Goal: Information Seeking & Learning: Learn about a topic

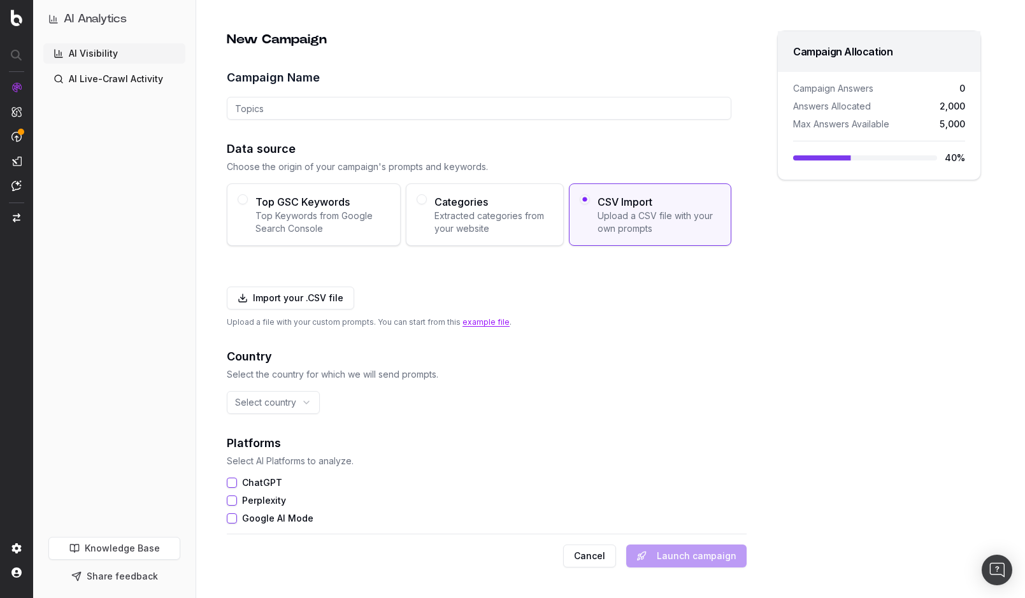
drag, startPoint x: 96, startPoint y: 80, endPoint x: 109, endPoint y: 85, distance: 14.1
click at [96, 80] on link "AI Live-Crawl Activity" at bounding box center [114, 79] width 142 height 20
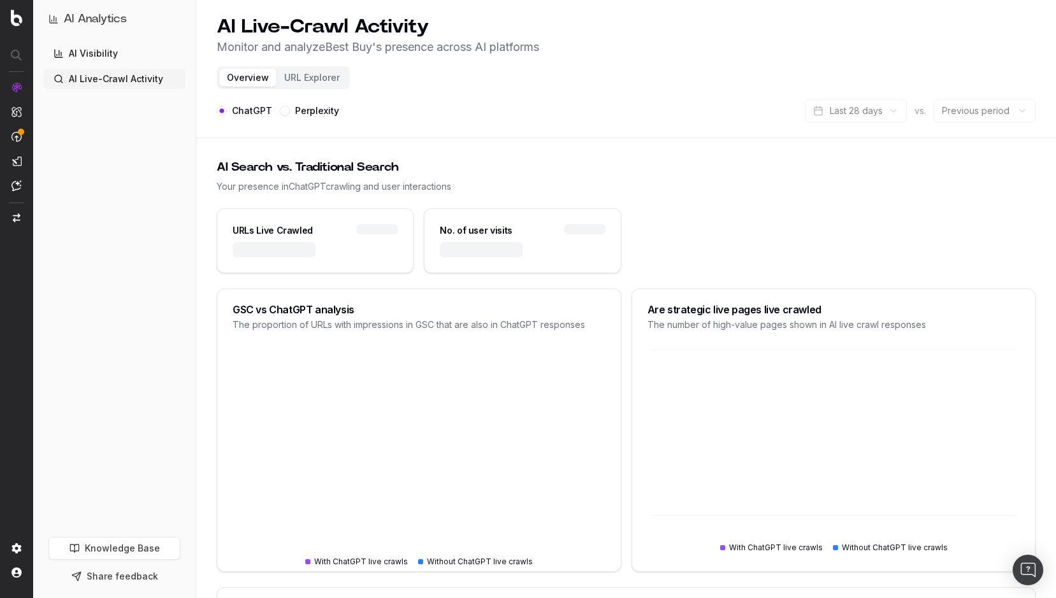
click at [310, 78] on button "URL Explorer" at bounding box center [311, 78] width 71 height 18
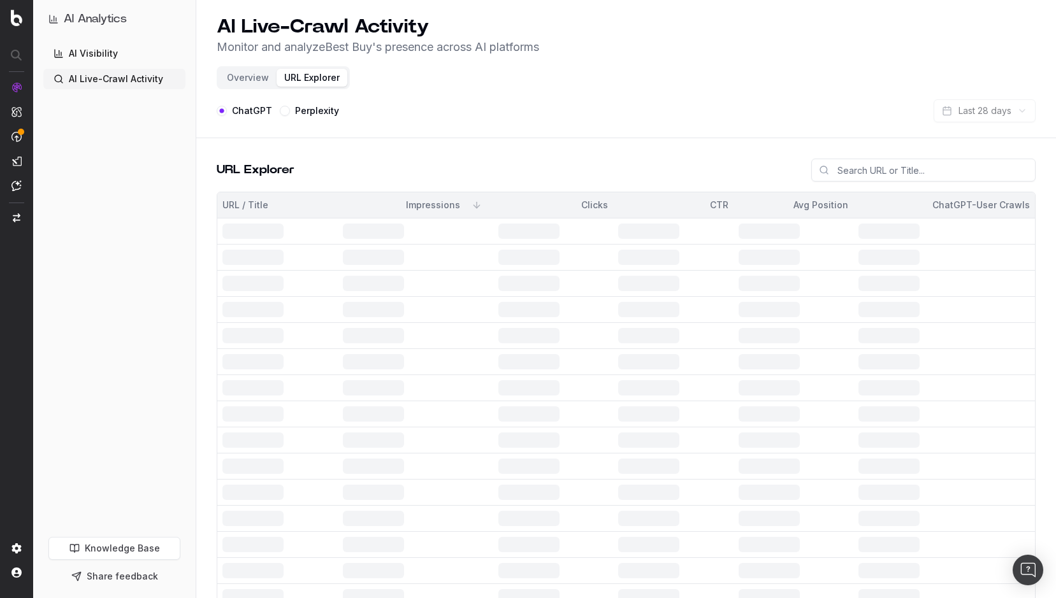
click at [578, 95] on header "AI Live-Crawl Activity Monitor and analyze Best Buy 's presence across AI platf…" at bounding box center [625, 69] width 859 height 138
click at [247, 81] on button "Overview" at bounding box center [247, 78] width 57 height 18
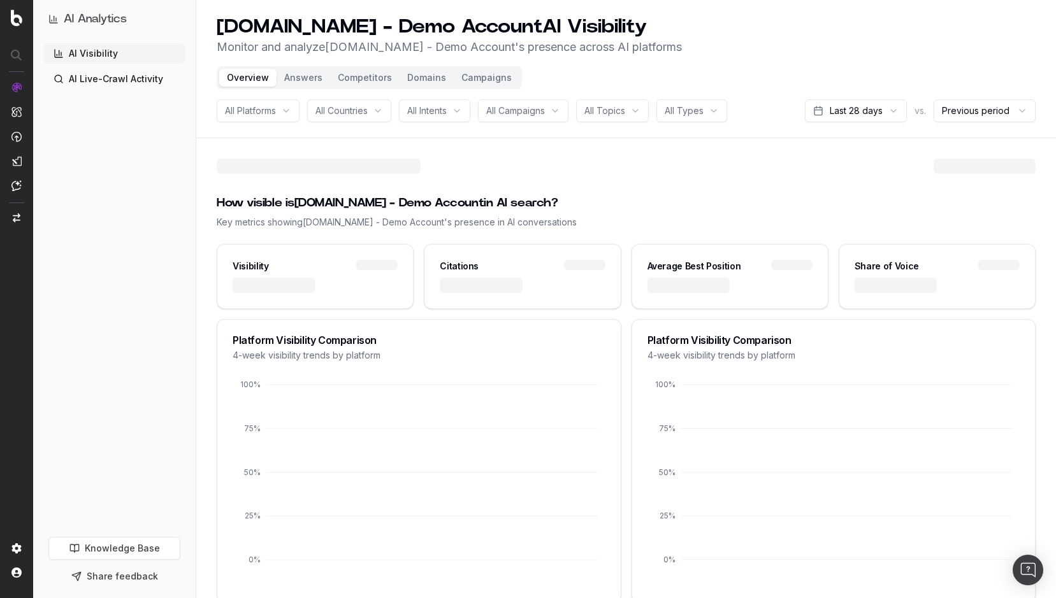
click at [104, 76] on link "AI Live-Crawl Activity" at bounding box center [114, 79] width 142 height 20
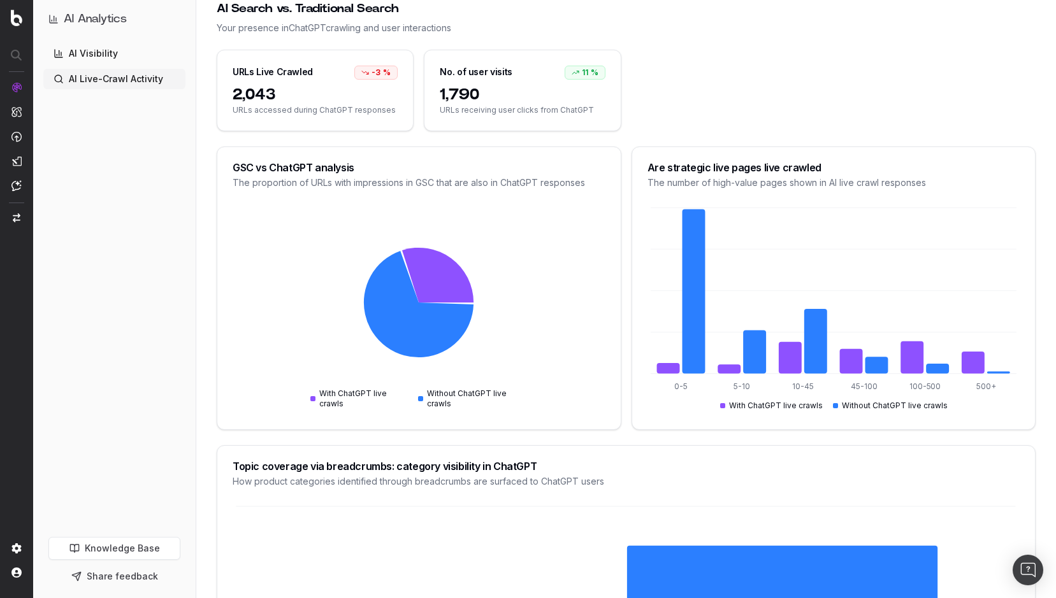
scroll to position [64, 0]
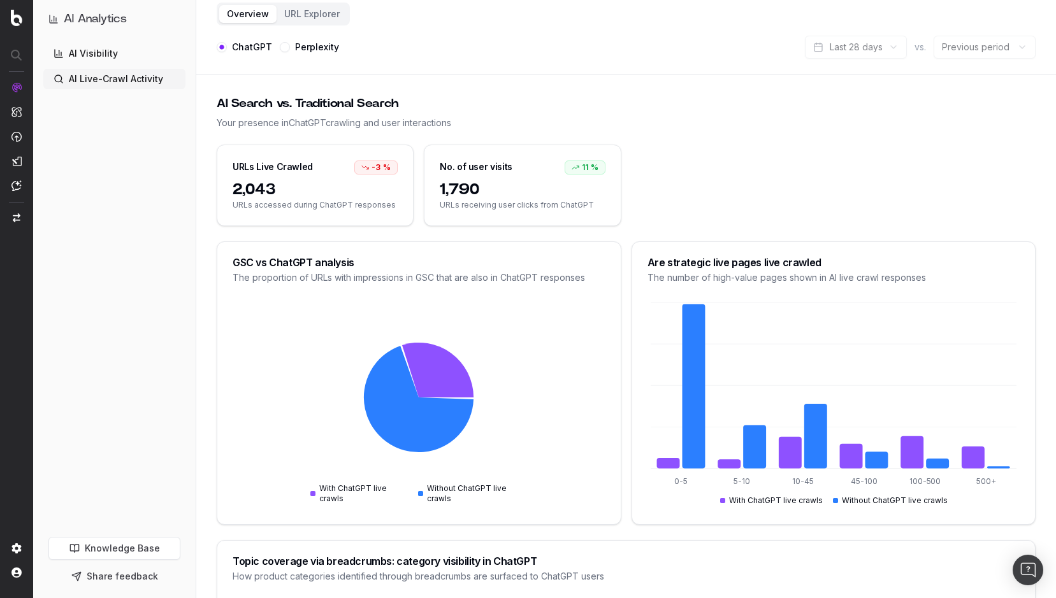
click at [298, 15] on button "URL Explorer" at bounding box center [311, 14] width 71 height 18
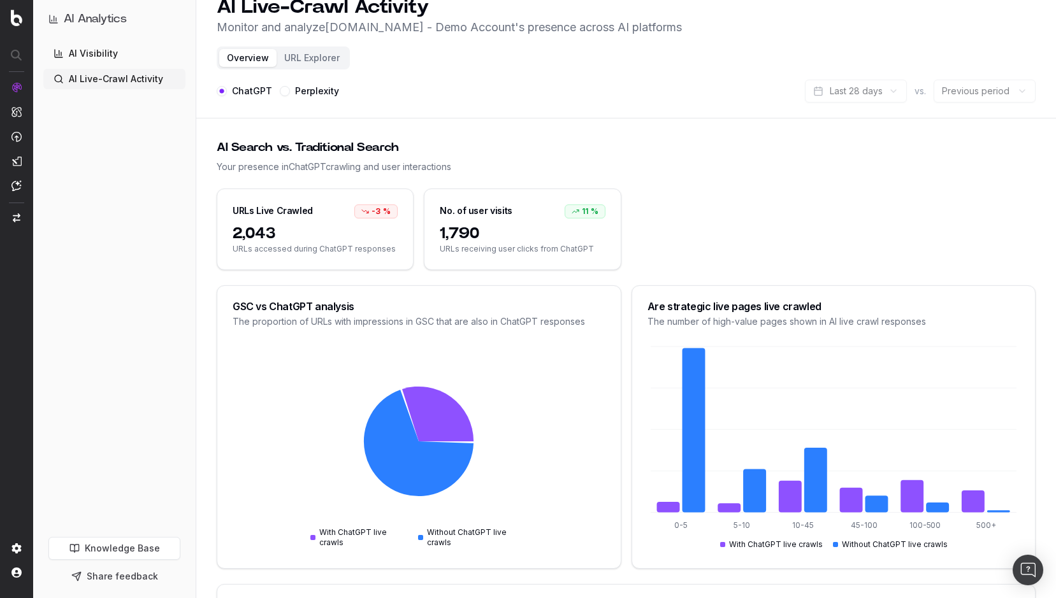
scroll to position [0, 0]
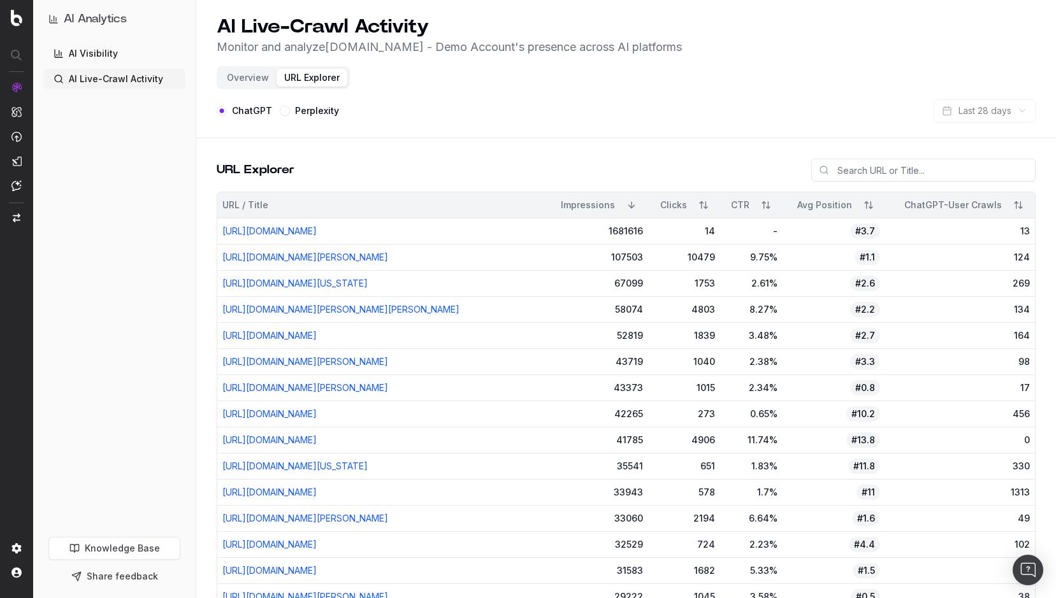
click at [1016, 207] on button "Sort" at bounding box center [1018, 205] width 23 height 23
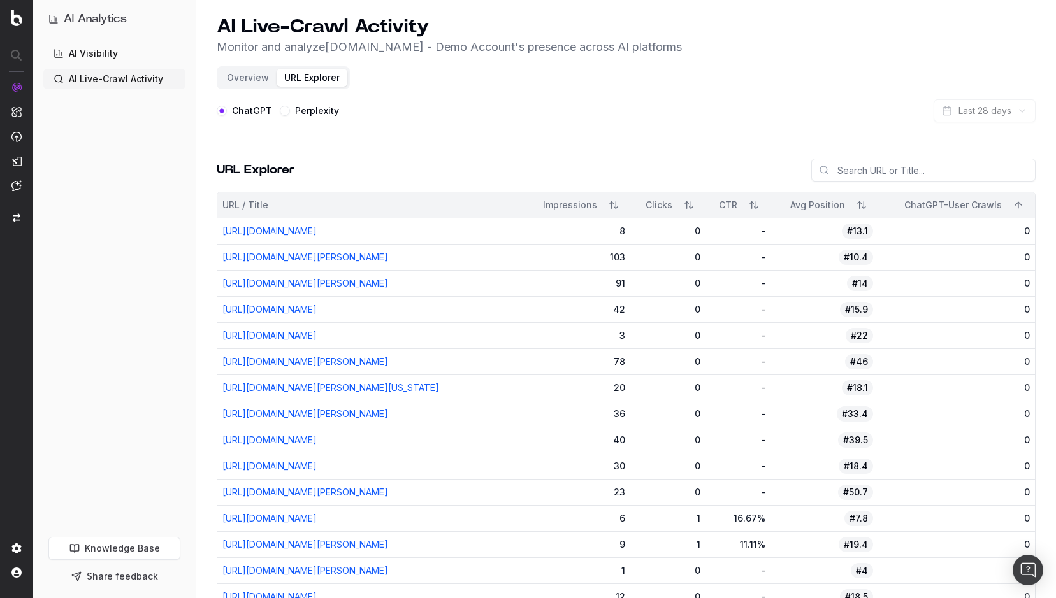
click at [1017, 204] on button "Sort" at bounding box center [1018, 205] width 23 height 23
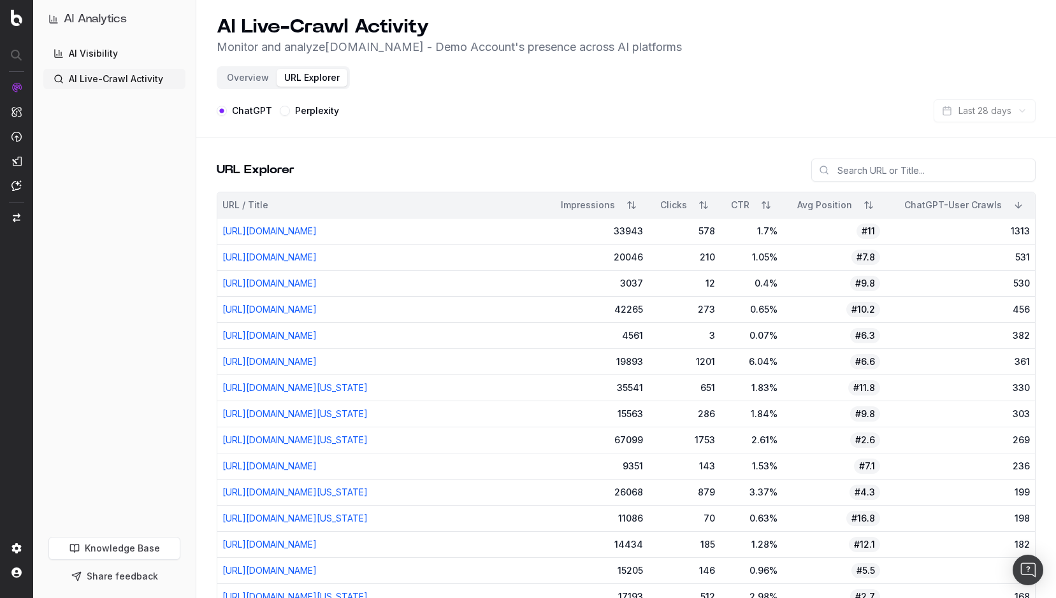
drag, startPoint x: 561, startPoint y: 108, endPoint x: 577, endPoint y: 104, distance: 15.9
click at [561, 108] on div "ChatGPT Perplexity Last 28 days" at bounding box center [626, 110] width 819 height 23
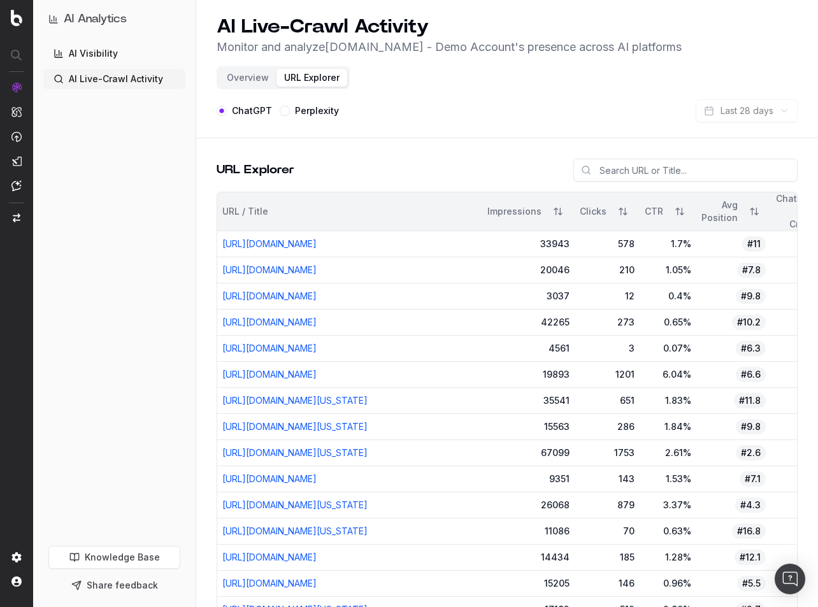
click at [0, 324] on html "AI Analytics AI Visibility AI Live-Crawl Activity Knowledge Base Share feedback…" at bounding box center [409, 303] width 818 height 607
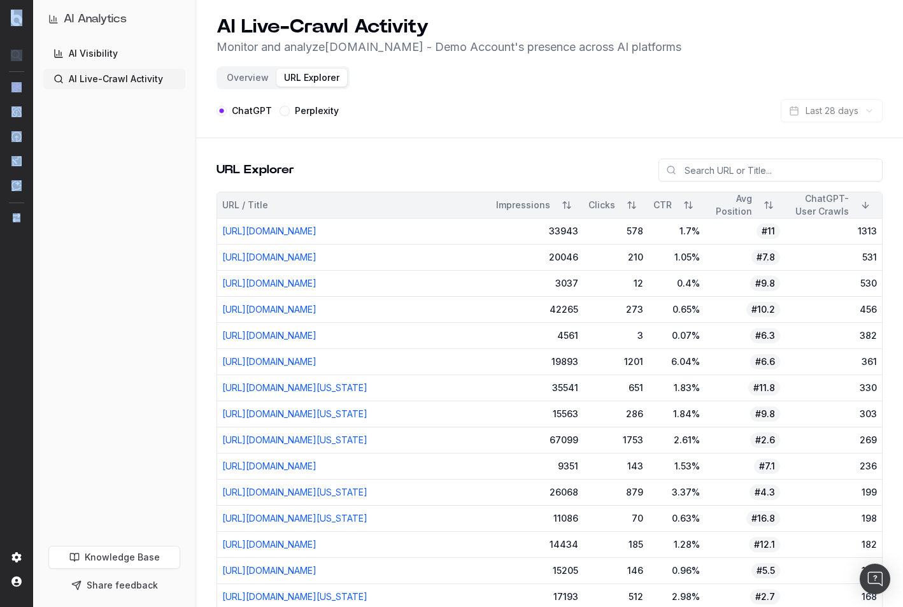
click at [252, 79] on button "Overview" at bounding box center [247, 78] width 57 height 18
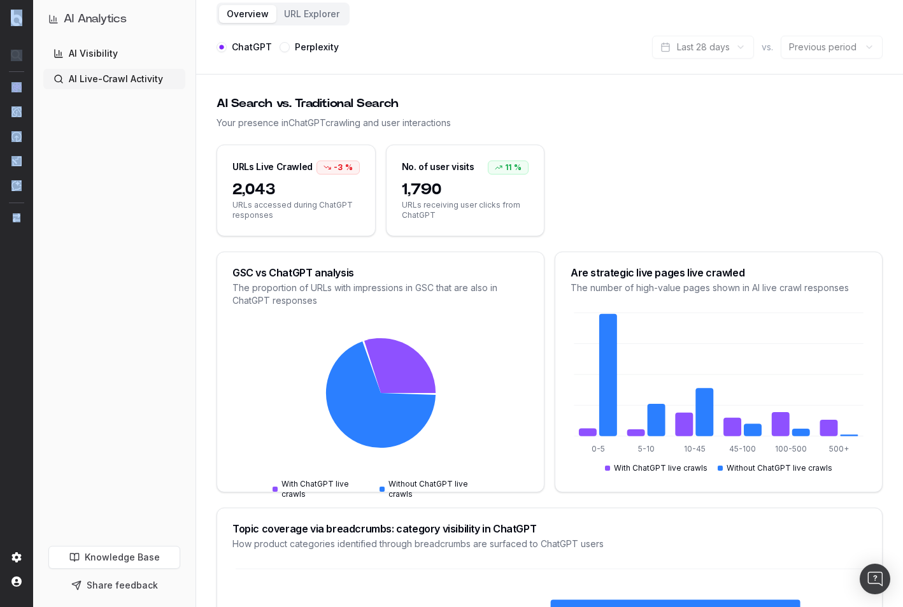
scroll to position [127, 0]
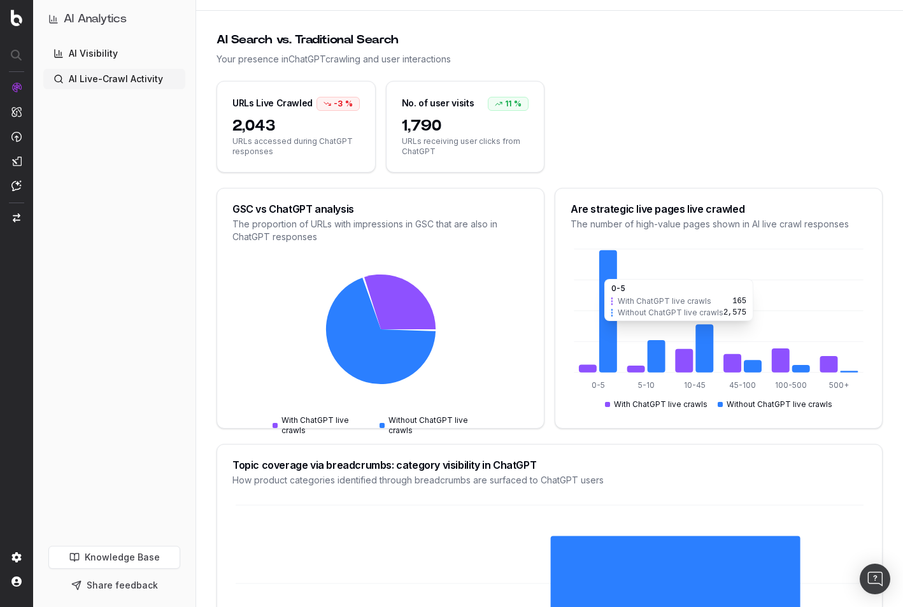
click at [606, 327] on icon at bounding box center [608, 311] width 18 height 122
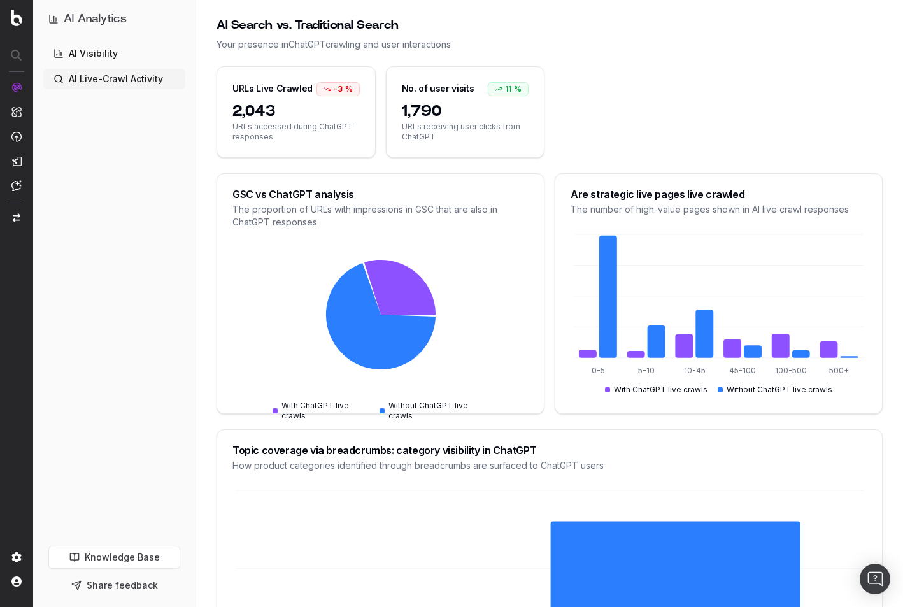
scroll to position [112, 0]
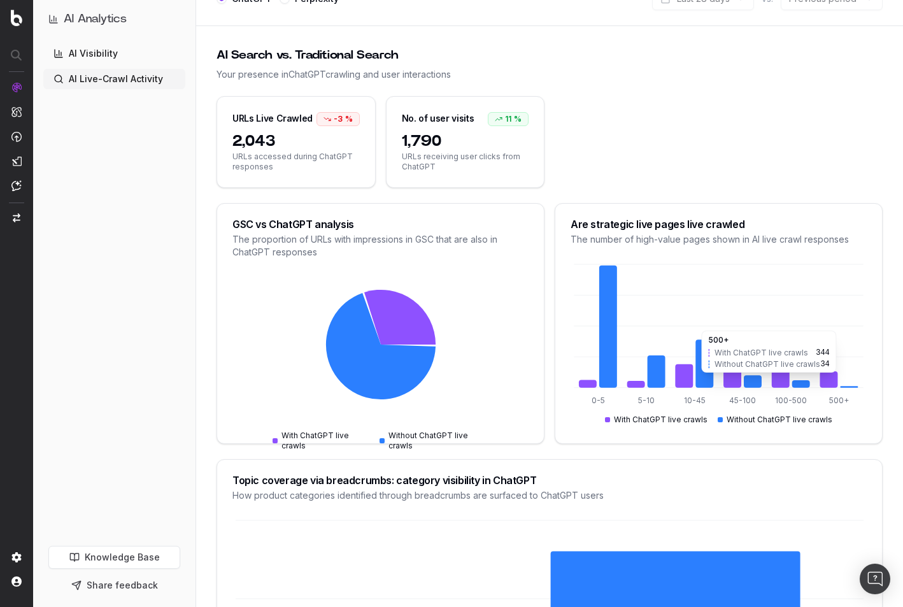
click at [829, 379] on icon at bounding box center [829, 379] width 18 height 17
click at [846, 387] on icon at bounding box center [849, 387] width 18 height 2
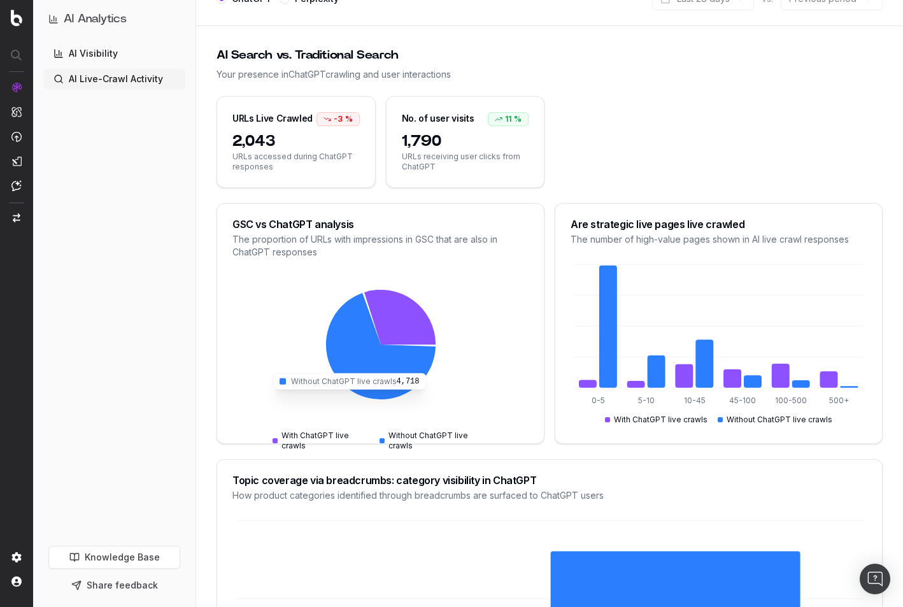
click at [420, 370] on icon at bounding box center [381, 346] width 110 height 106
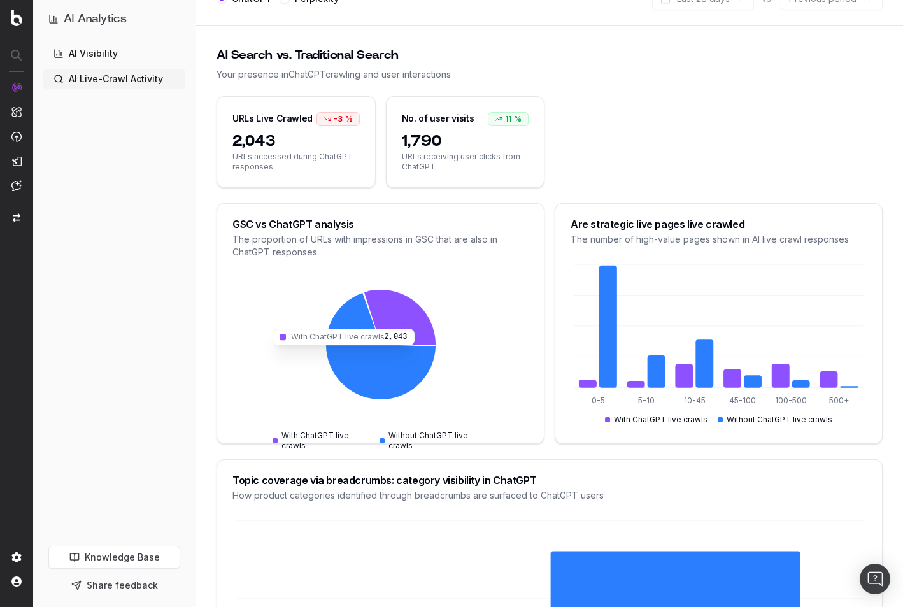
click at [392, 315] on icon at bounding box center [399, 317] width 71 height 55
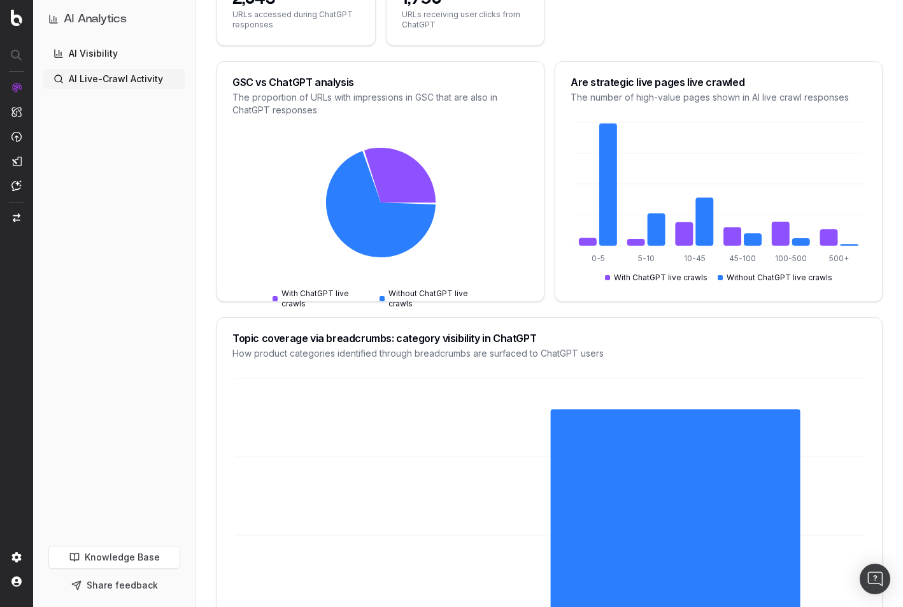
scroll to position [0, 0]
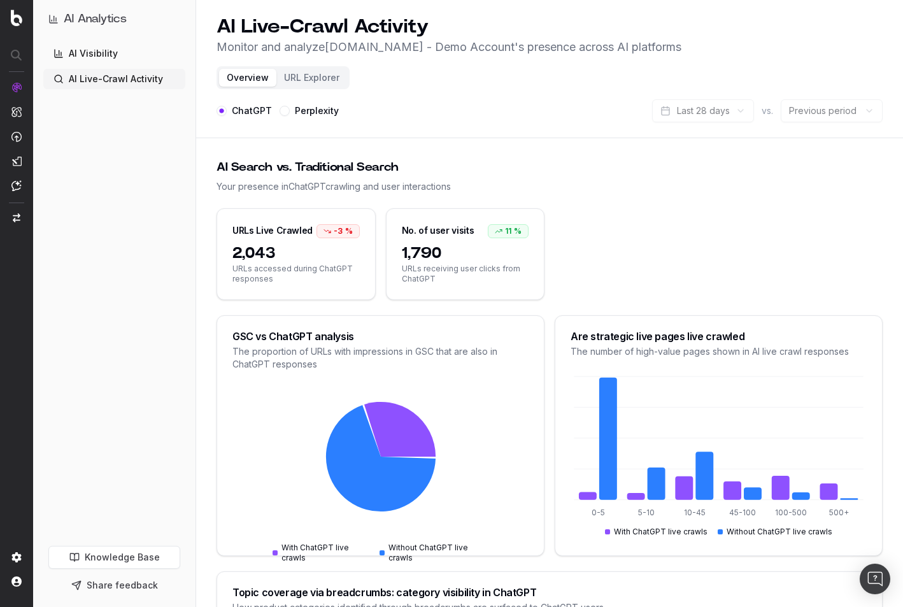
click at [549, 306] on div "URLs Live Crawled -3 % 2,043 URLs accessed during ChatGPT responses No. of user…" at bounding box center [550, 261] width 666 height 107
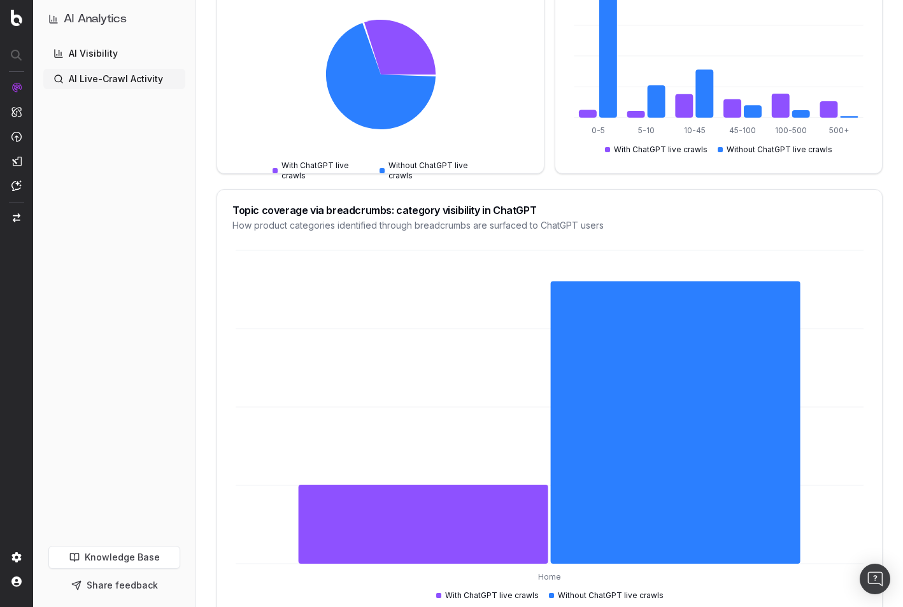
scroll to position [64, 0]
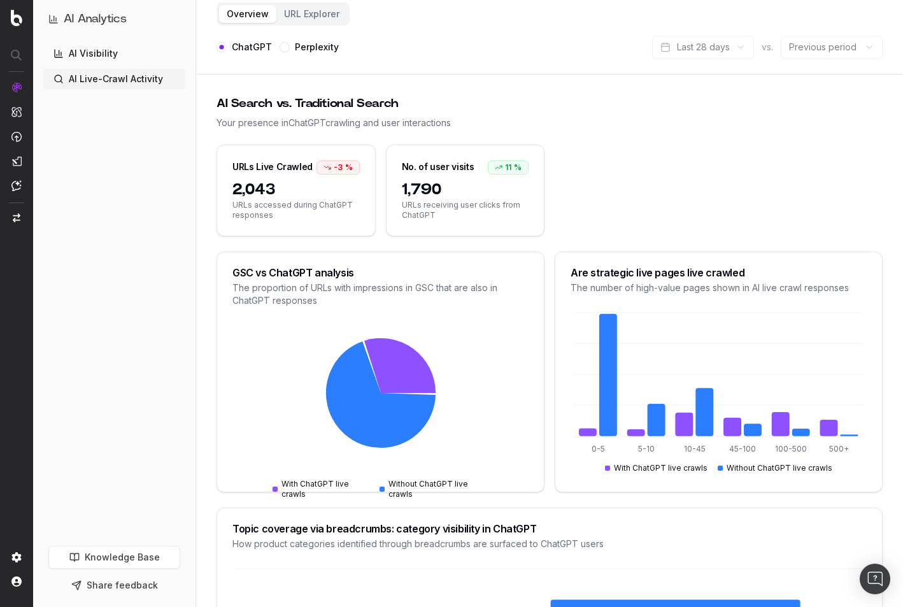
click at [310, 11] on button "URL Explorer" at bounding box center [311, 14] width 71 height 18
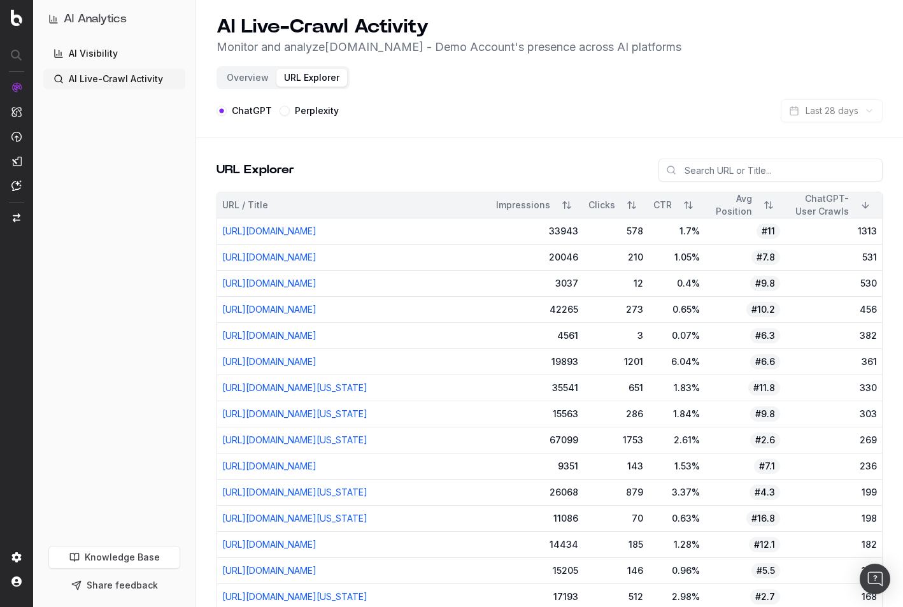
click at [109, 48] on link "AI Visibility" at bounding box center [114, 53] width 142 height 20
click at [83, 52] on link "AI Visibility" at bounding box center [114, 53] width 142 height 20
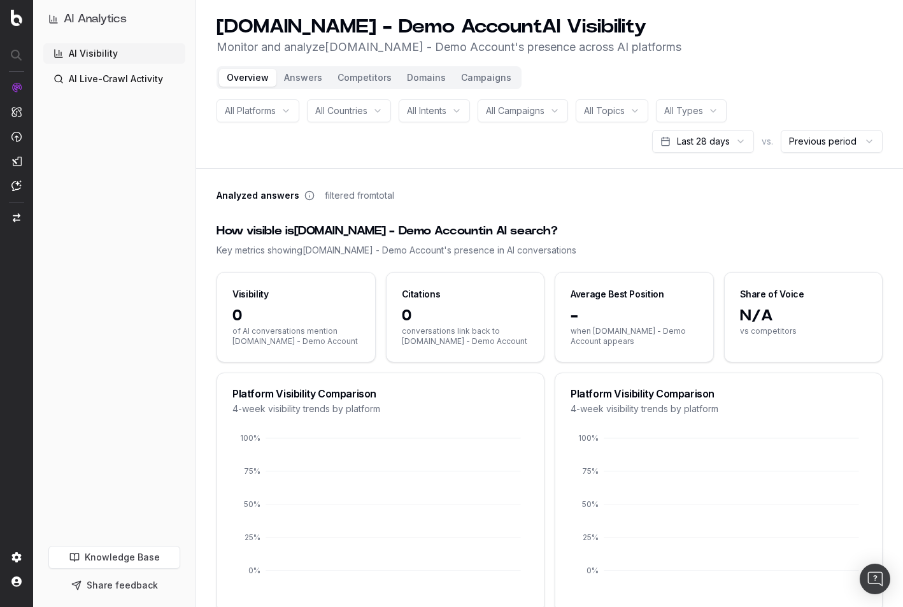
click at [485, 78] on button "Campaigns" at bounding box center [487, 78] width 66 height 18
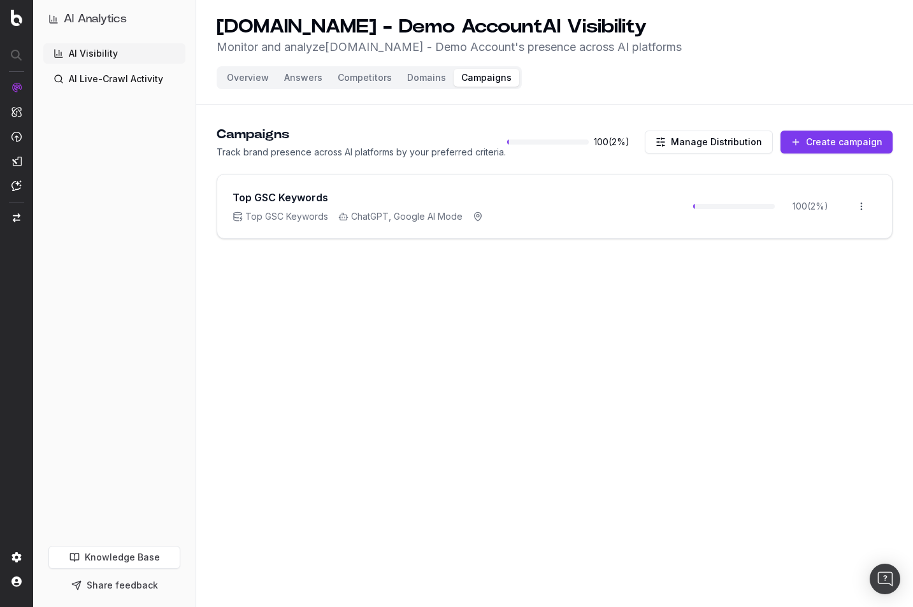
click at [564, 212] on div "Top GSC Keywords Top GSC Keywords ChatGPT, Google AI Mode 100 ( 2 %) Open menu" at bounding box center [554, 207] width 675 height 64
click at [854, 208] on html "AI Analytics AI Visibility AI Live-Crawl Activity Knowledge Base Share feedback…" at bounding box center [456, 303] width 913 height 607
click at [789, 233] on icon at bounding box center [787, 234] width 10 height 10
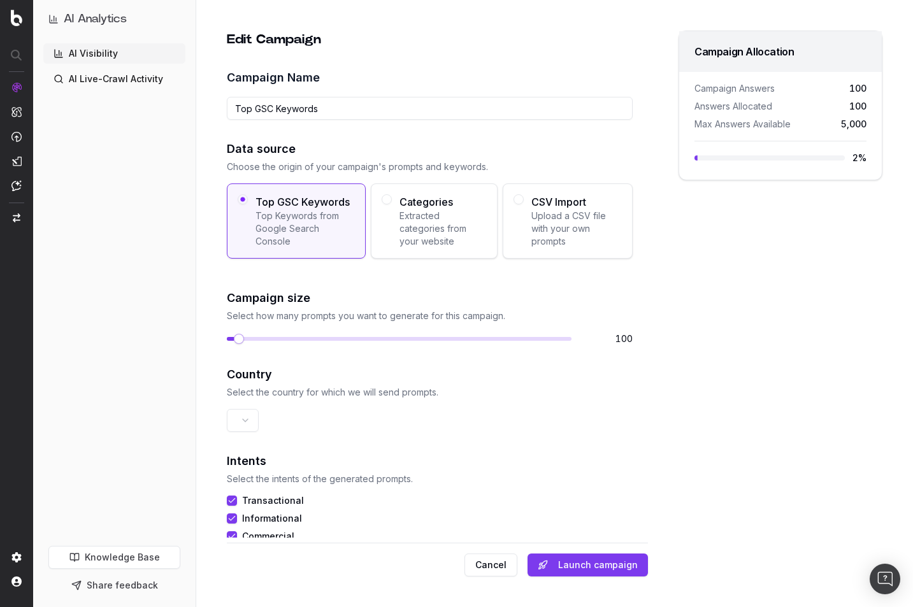
click at [480, 571] on button "Cancel" at bounding box center [490, 565] width 53 height 23
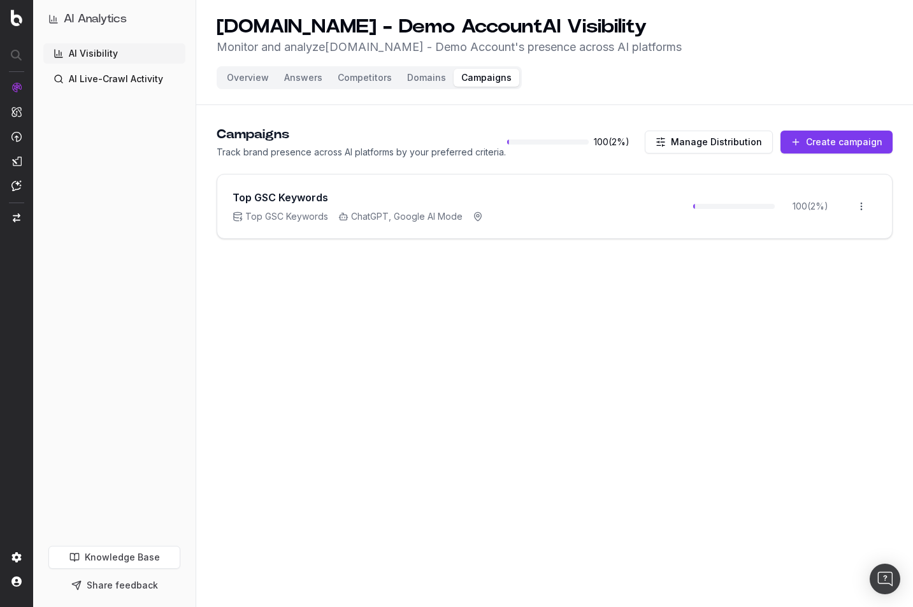
click at [252, 79] on button "Overview" at bounding box center [247, 78] width 57 height 18
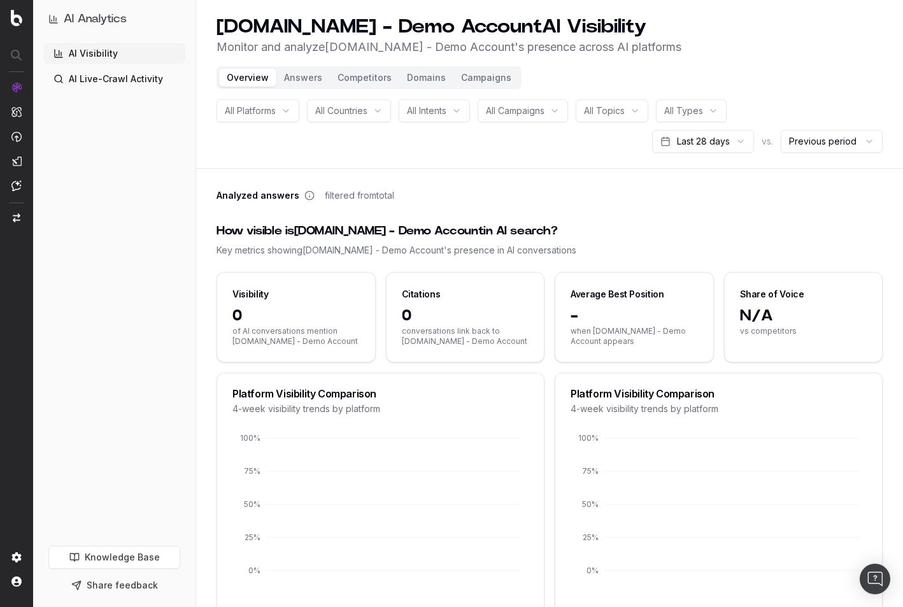
click at [304, 80] on button "Answers" at bounding box center [303, 78] width 54 height 18
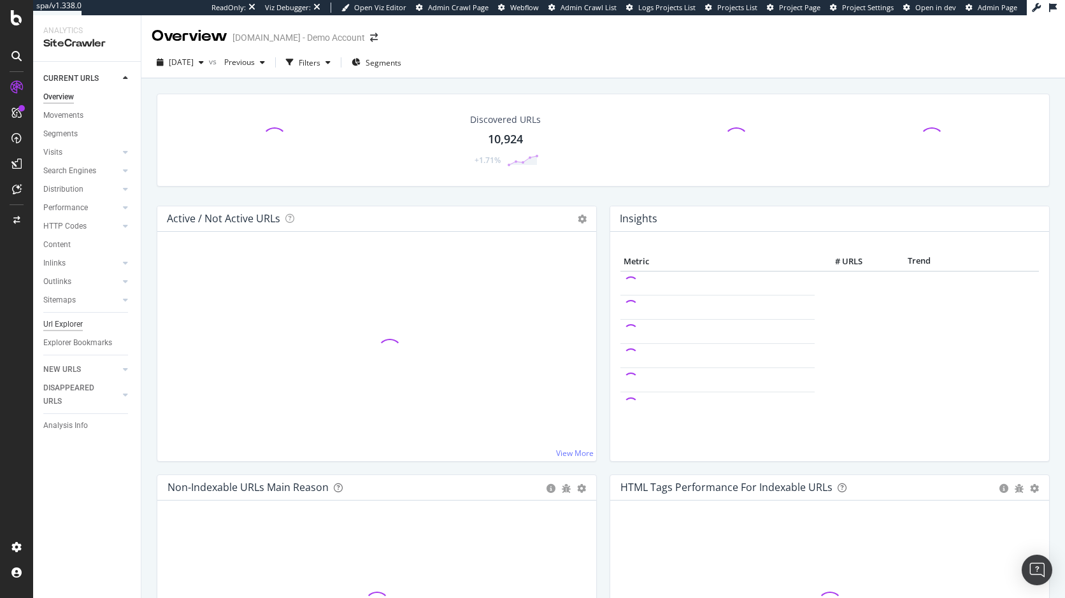
click at [58, 325] on div "Url Explorer" at bounding box center [62, 324] width 39 height 13
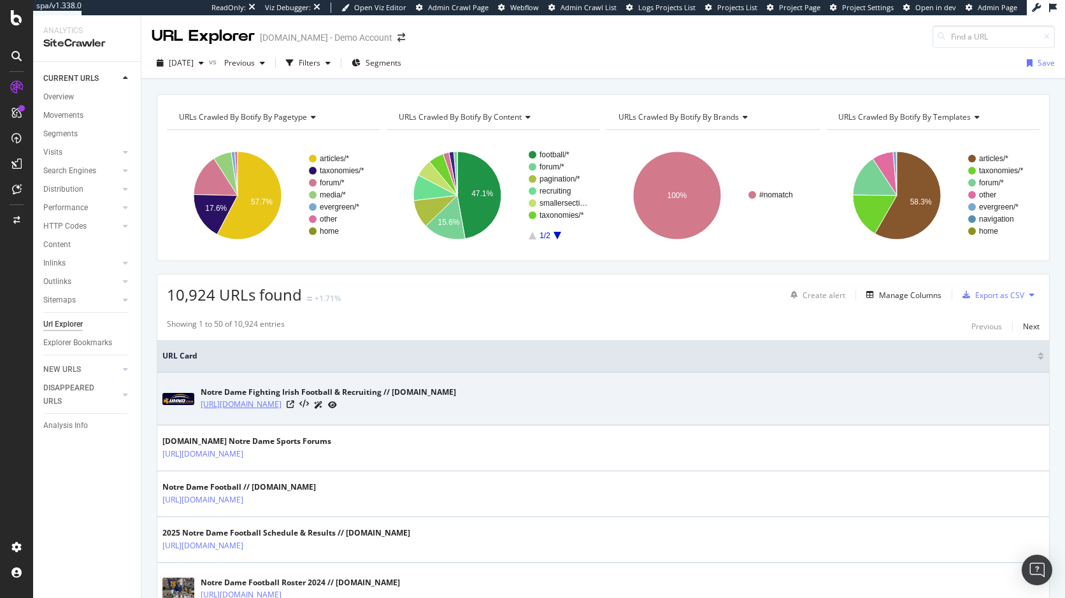
click at [268, 401] on link "[URL][DOMAIN_NAME]" at bounding box center [241, 404] width 81 height 13
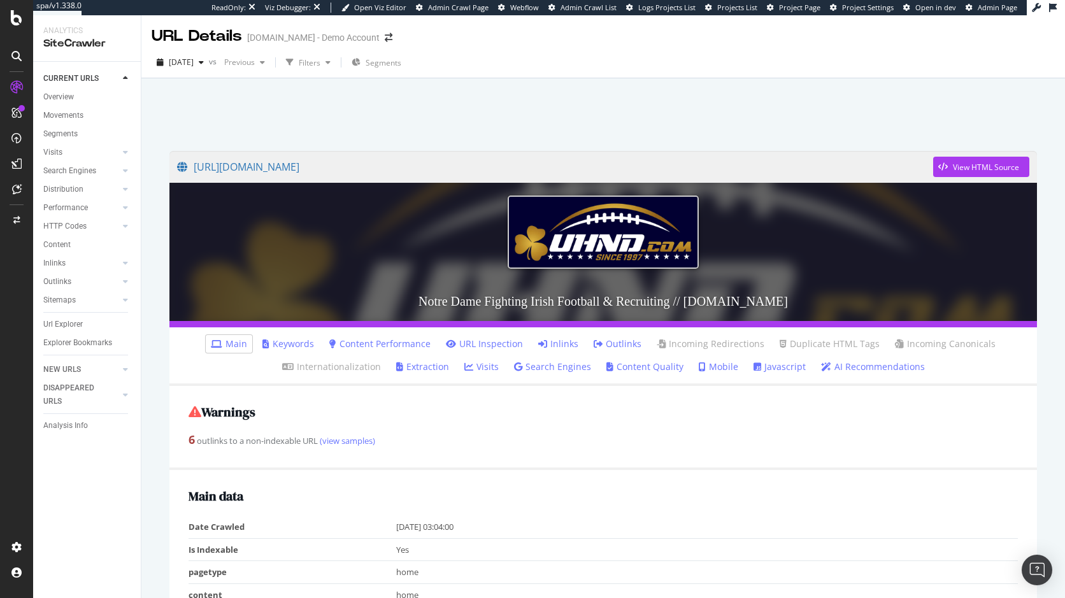
click at [299, 342] on link "Keywords" at bounding box center [288, 344] width 52 height 13
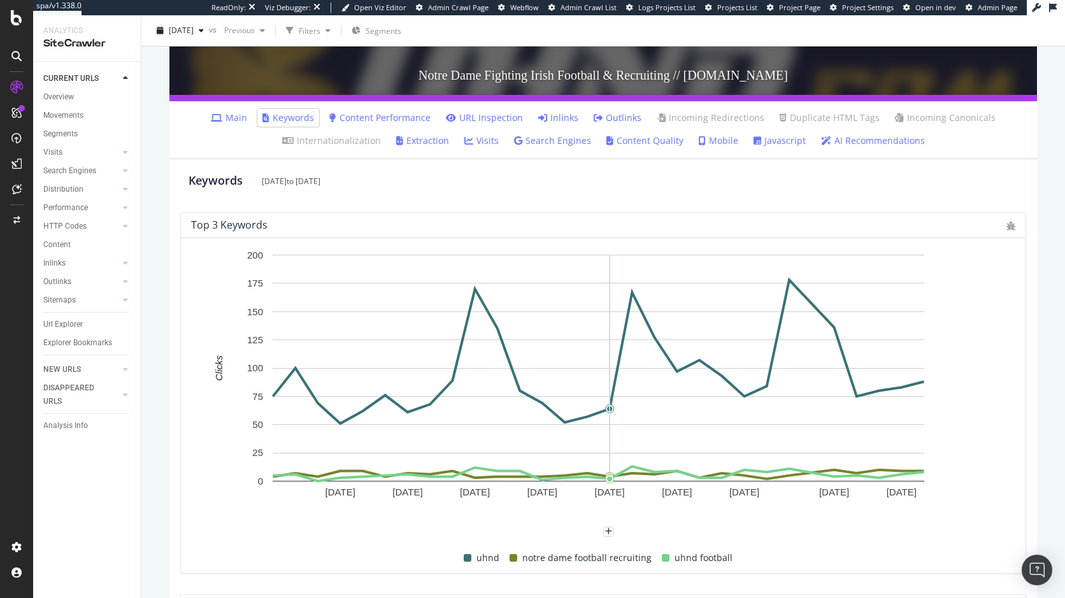
scroll to position [191, 0]
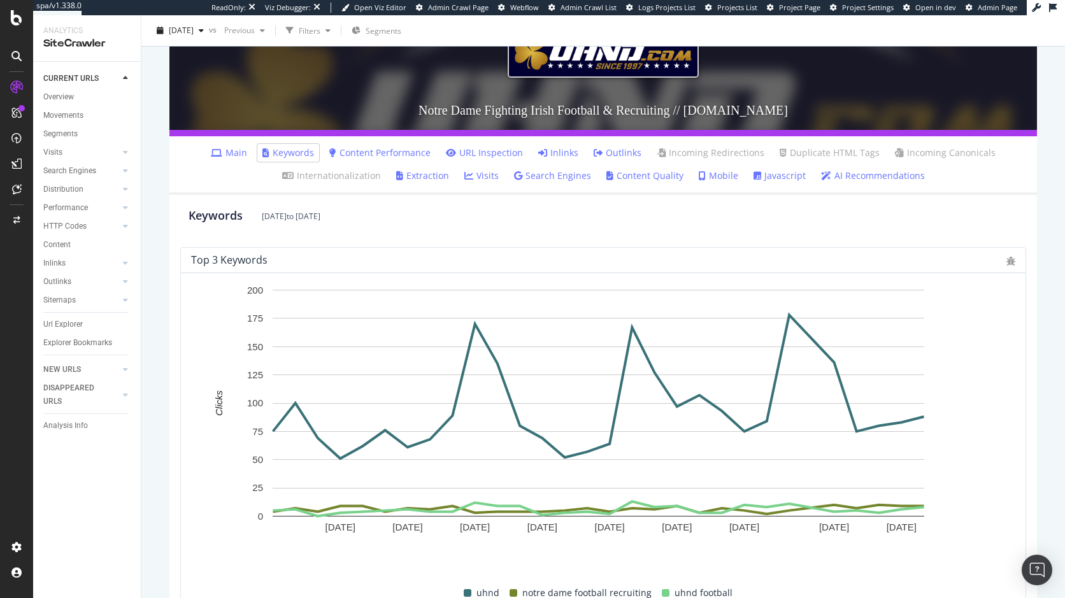
drag, startPoint x: 222, startPoint y: 155, endPoint x: 236, endPoint y: 162, distance: 16.0
click at [222, 155] on icon at bounding box center [216, 152] width 11 height 9
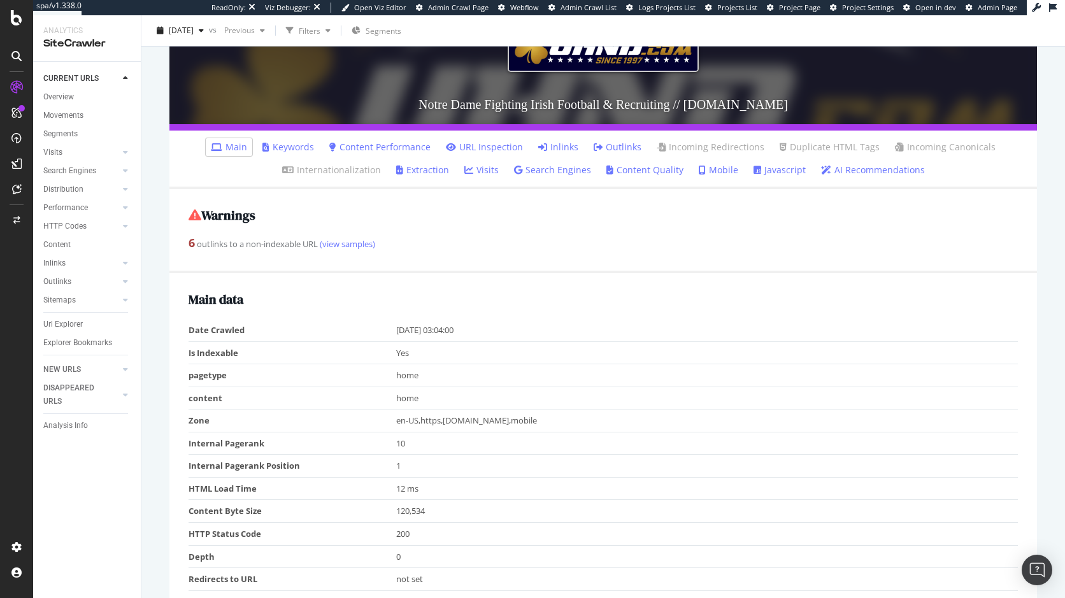
scroll to position [9, 0]
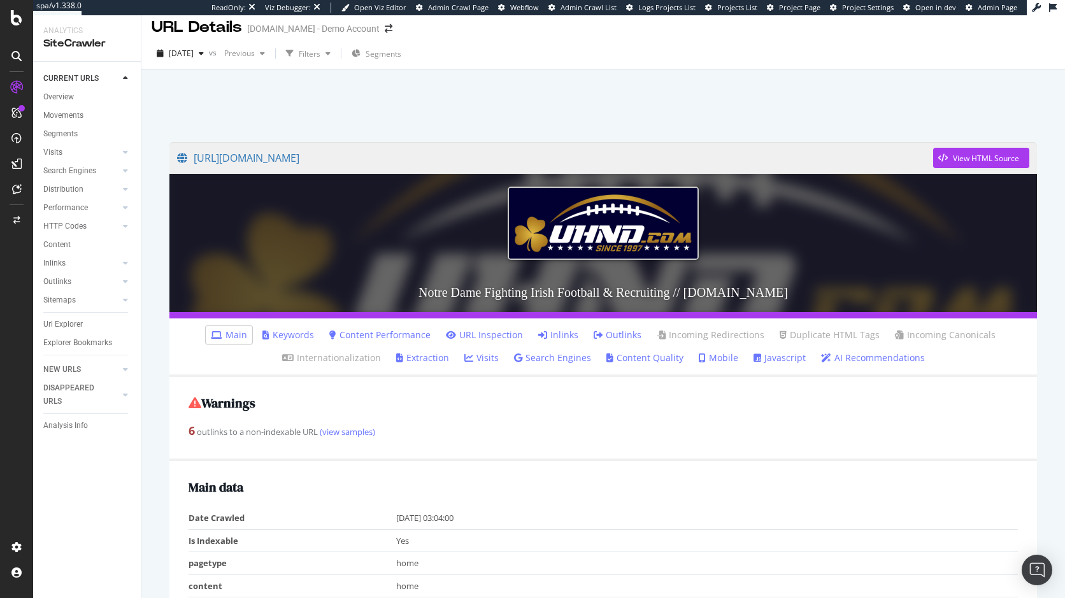
click at [471, 359] on link "Visits" at bounding box center [481, 358] width 34 height 13
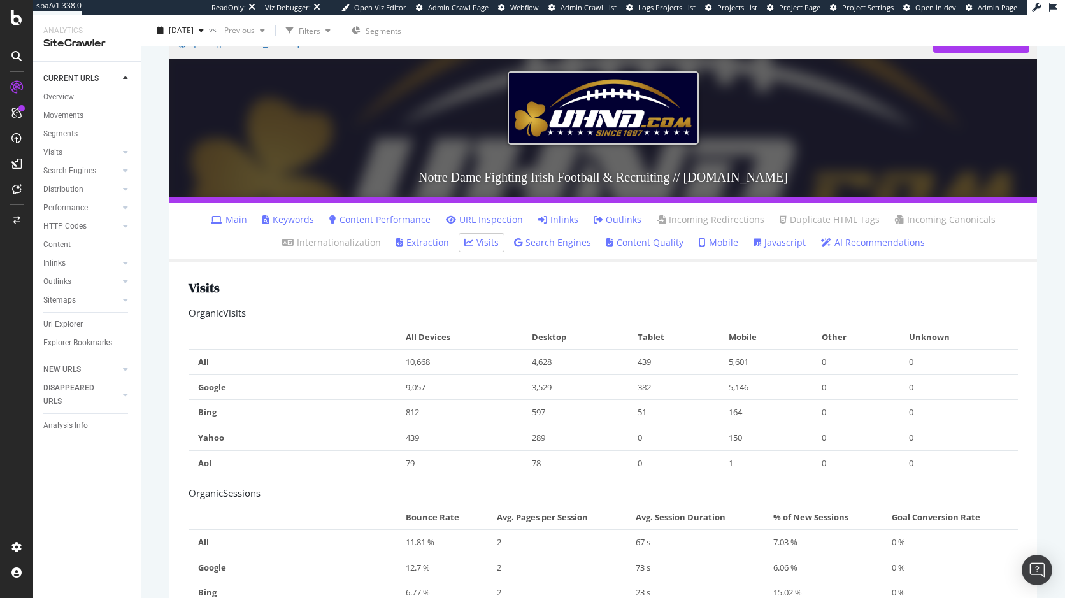
scroll to position [130, 0]
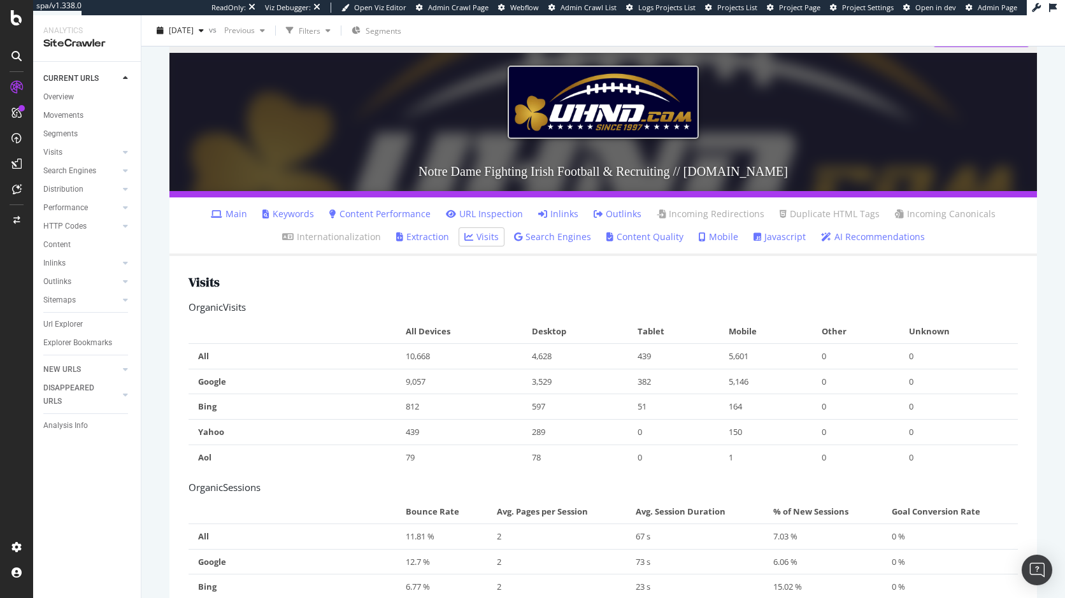
click at [540, 240] on link "Search Engines" at bounding box center [552, 237] width 77 height 13
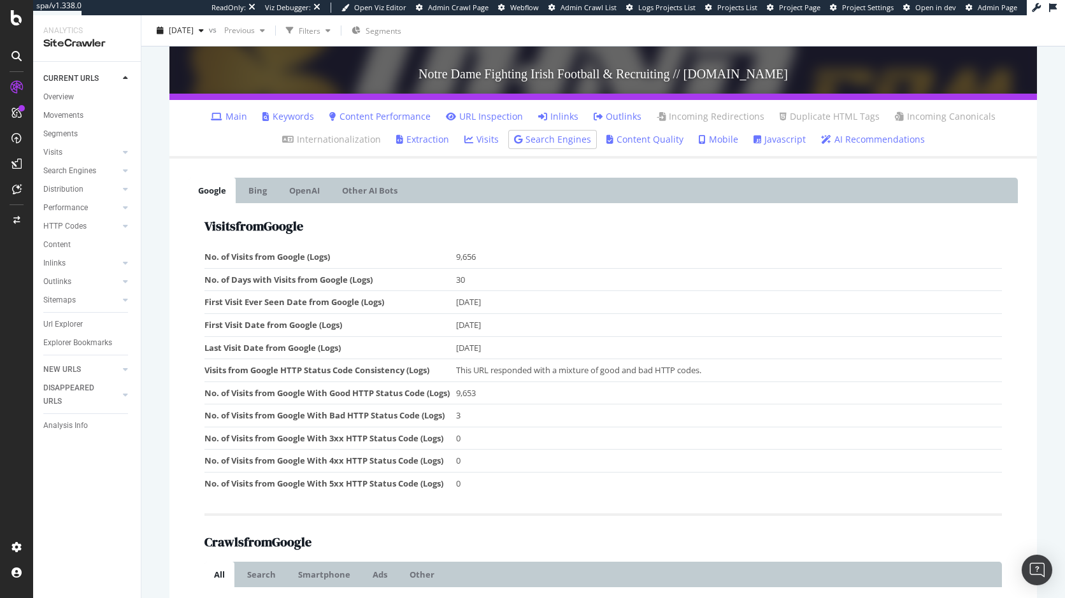
scroll to position [189, 0]
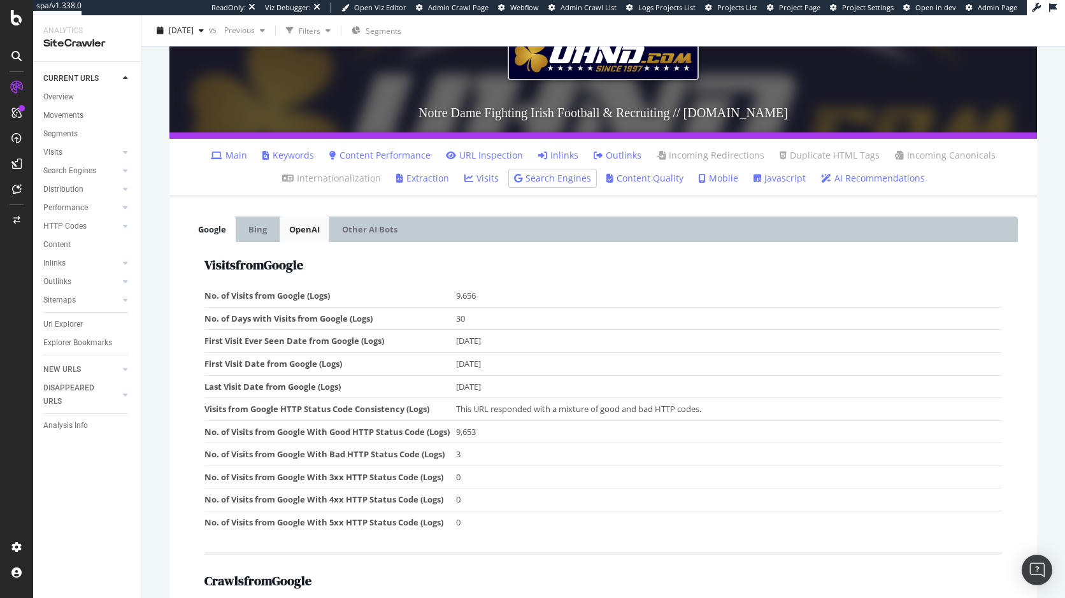
click at [301, 233] on link "OpenAI" at bounding box center [305, 229] width 50 height 25
click at [362, 230] on link "Other AI Bots" at bounding box center [370, 229] width 75 height 25
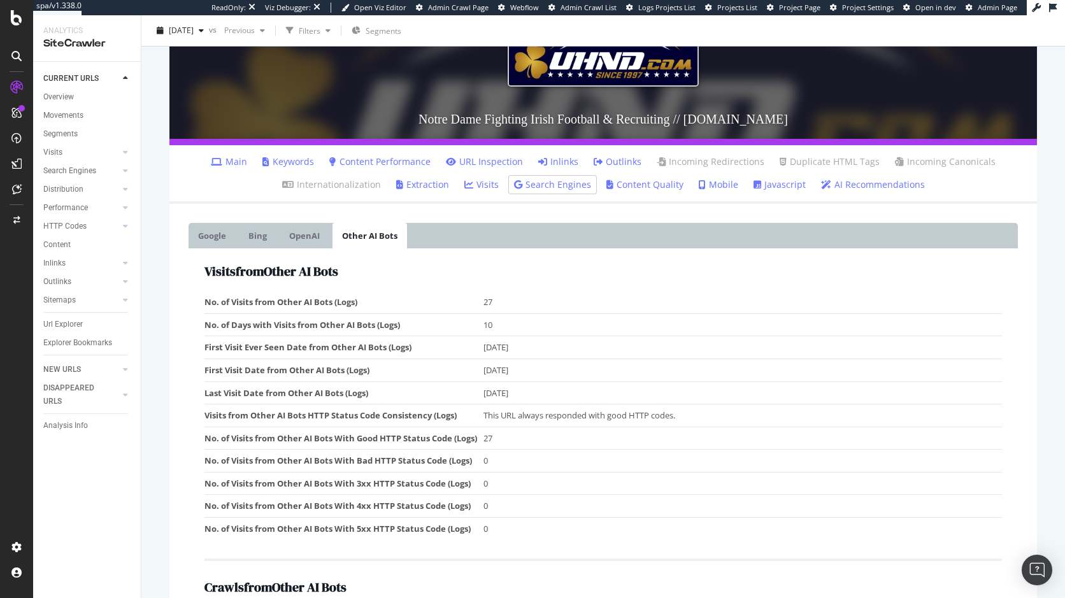
scroll to position [0, 0]
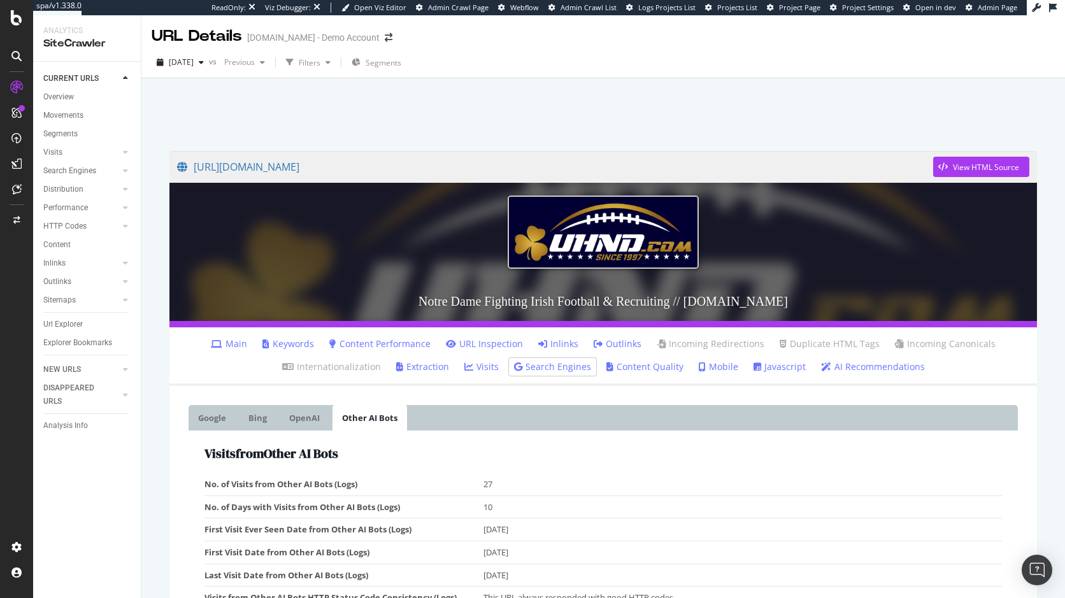
click at [287, 342] on link "Keywords" at bounding box center [288, 344] width 52 height 13
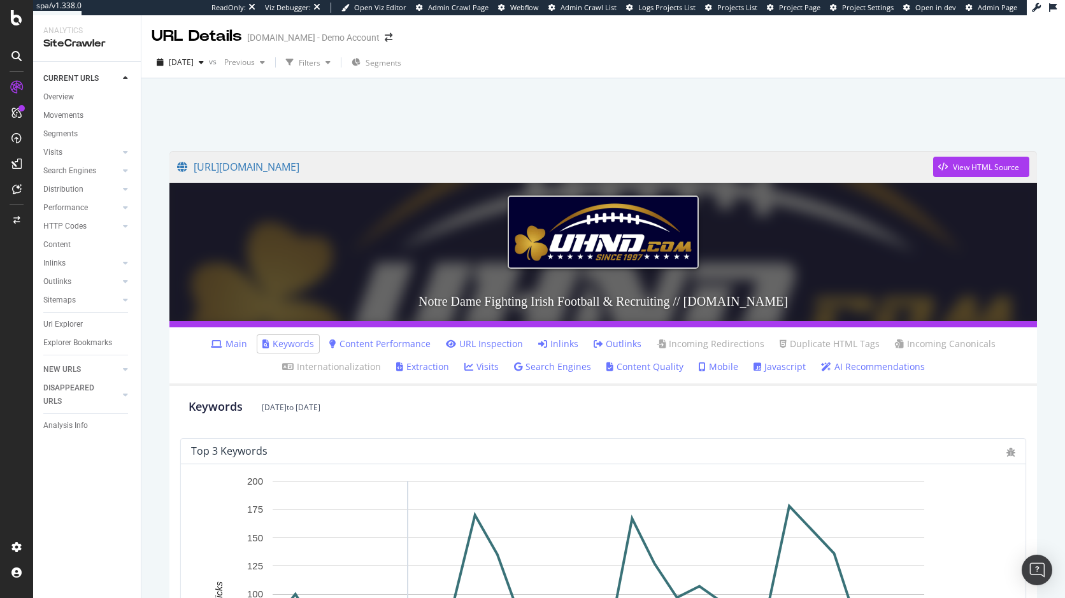
click at [569, 368] on link "Search Engines" at bounding box center [552, 367] width 77 height 13
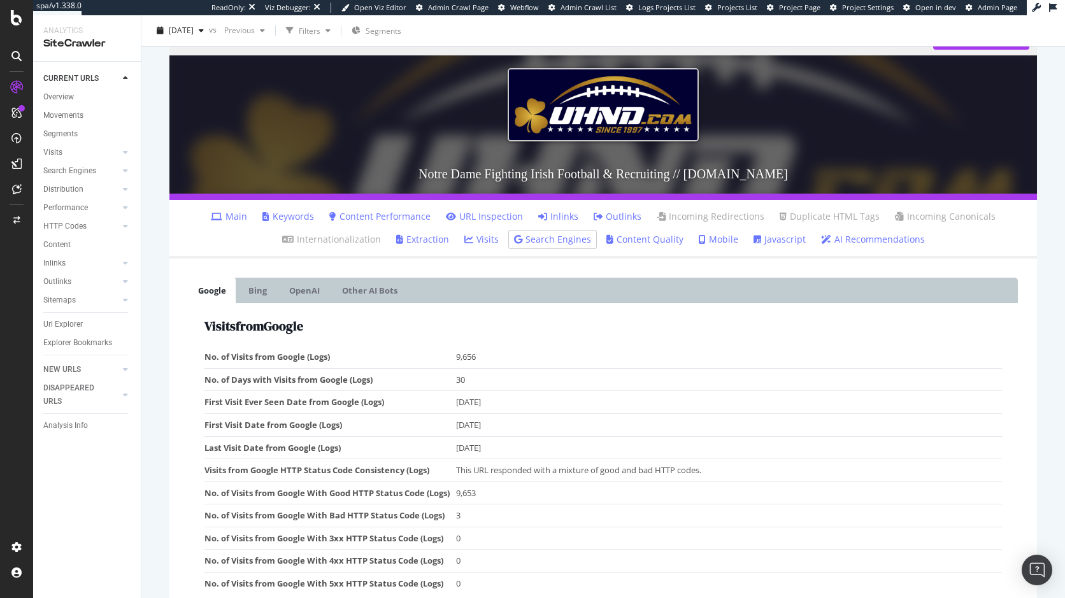
scroll to position [191, 0]
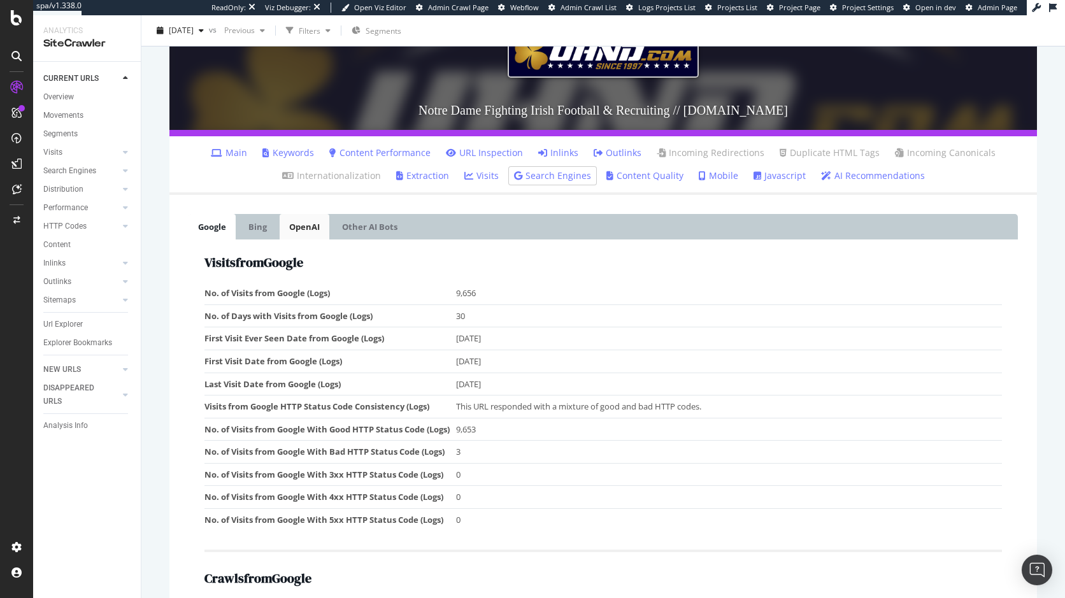
click at [319, 220] on link "OpenAI" at bounding box center [305, 226] width 50 height 25
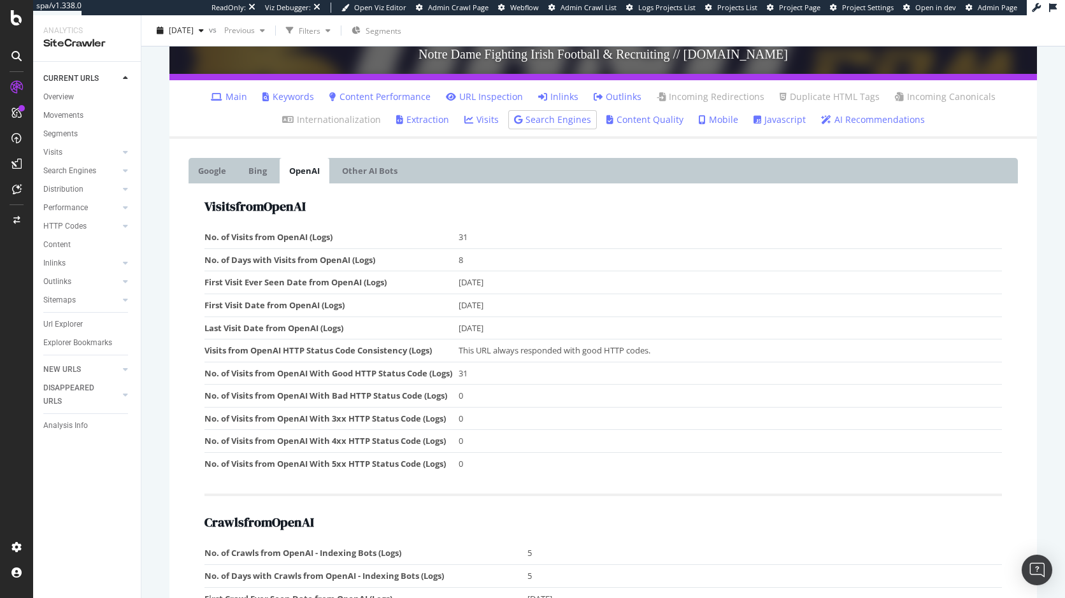
scroll to position [246, 0]
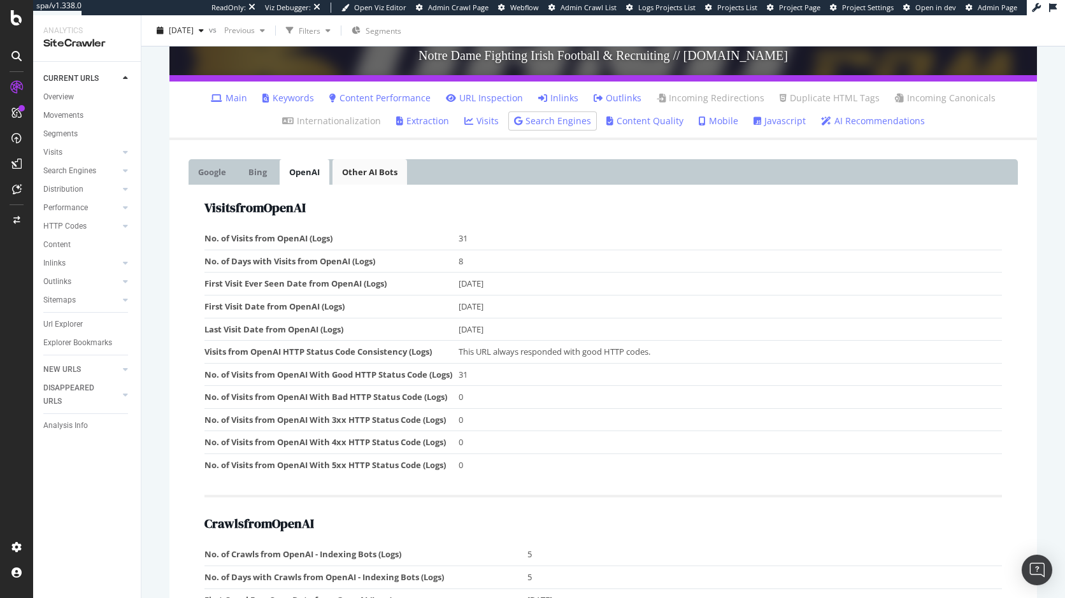
click at [376, 175] on link "Other AI Bots" at bounding box center [370, 171] width 75 height 25
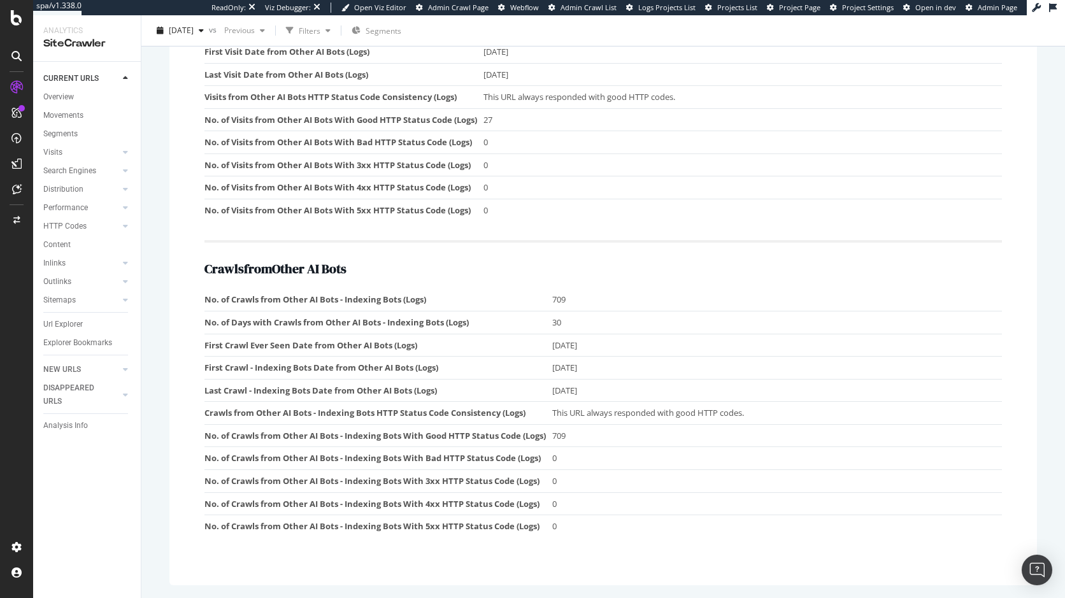
scroll to position [437, 0]
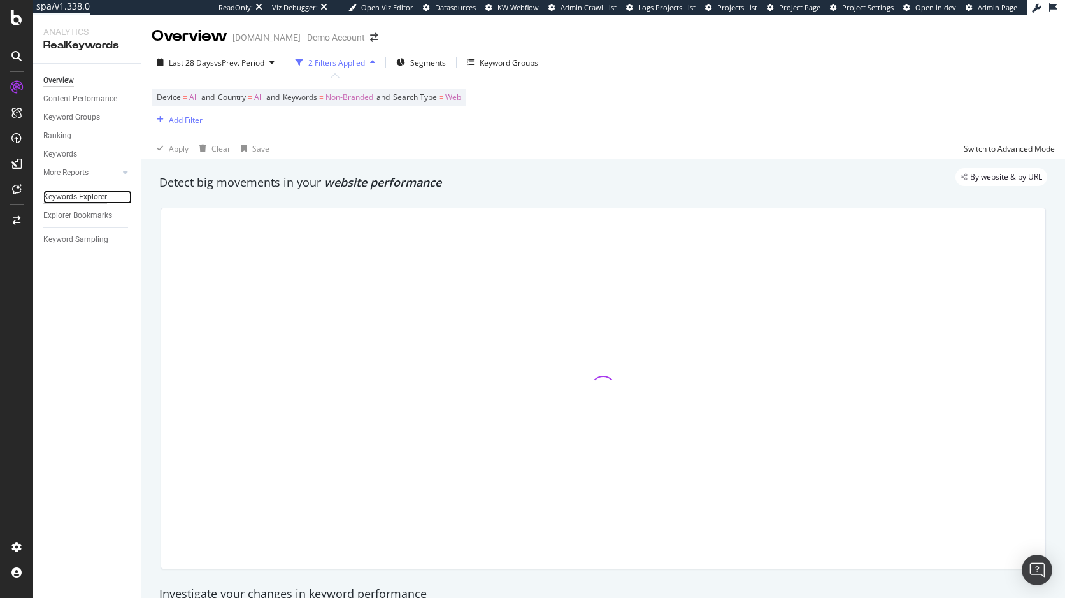
click at [81, 197] on div "Keywords Explorer" at bounding box center [75, 196] width 64 height 13
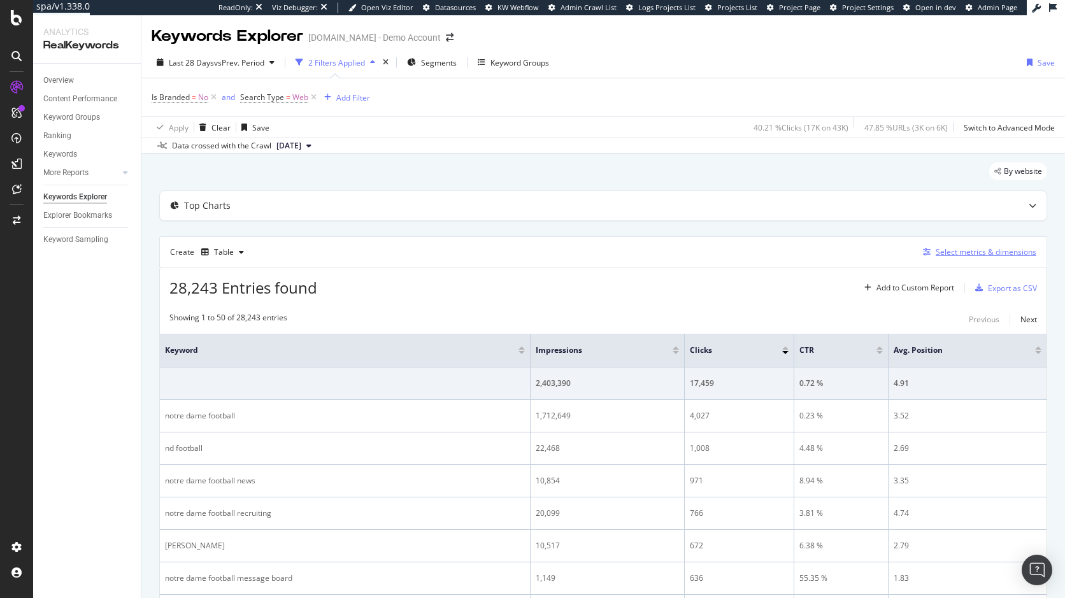
click at [954, 254] on div "Select metrics & dimensions" at bounding box center [986, 252] width 101 height 11
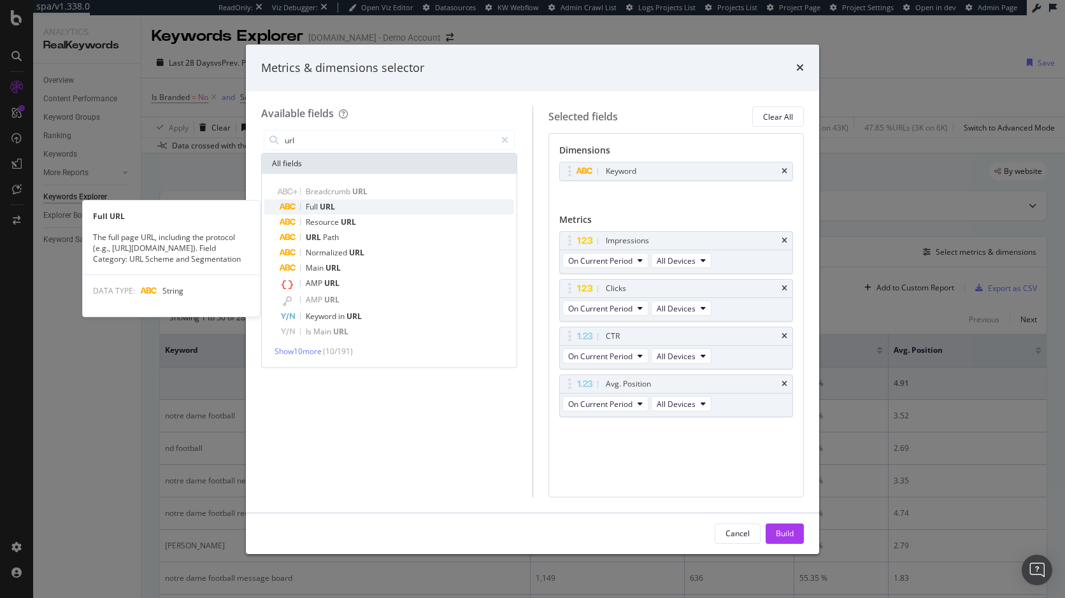
type input "url"
click at [332, 207] on span "URL" at bounding box center [327, 206] width 15 height 11
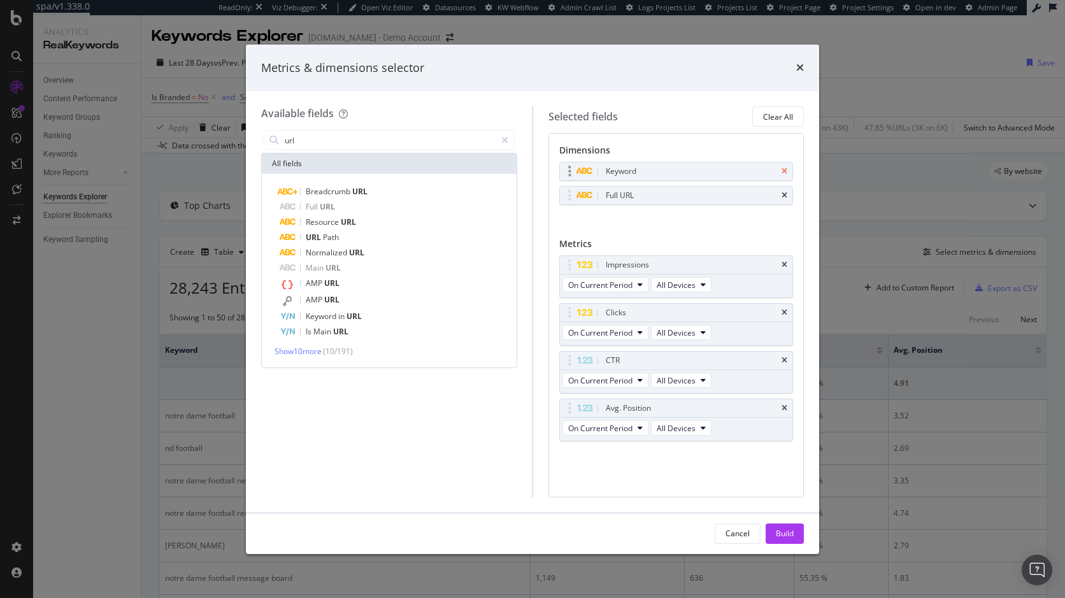
click at [780, 170] on div "Keyword" at bounding box center [676, 171] width 233 height 18
click at [784, 171] on icon "times" at bounding box center [785, 172] width 6 height 8
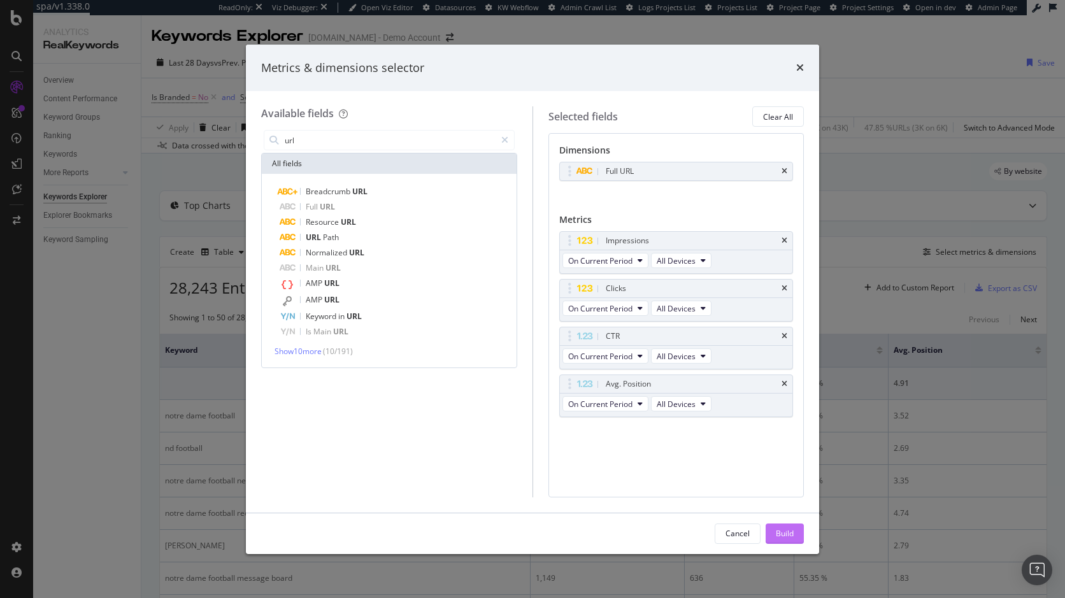
click at [791, 531] on div "Build" at bounding box center [785, 533] width 18 height 11
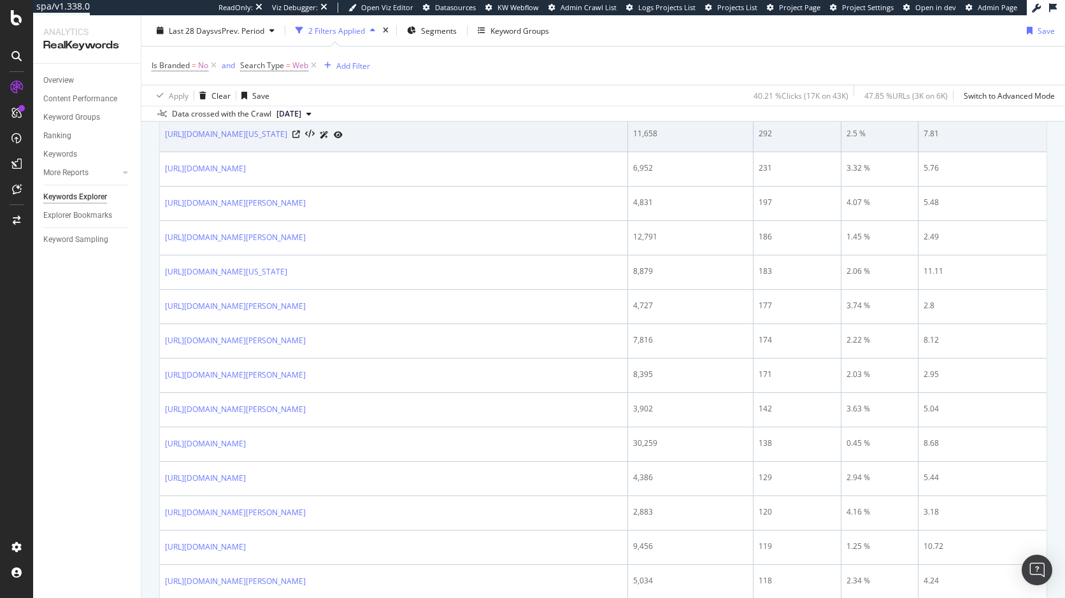
scroll to position [637, 0]
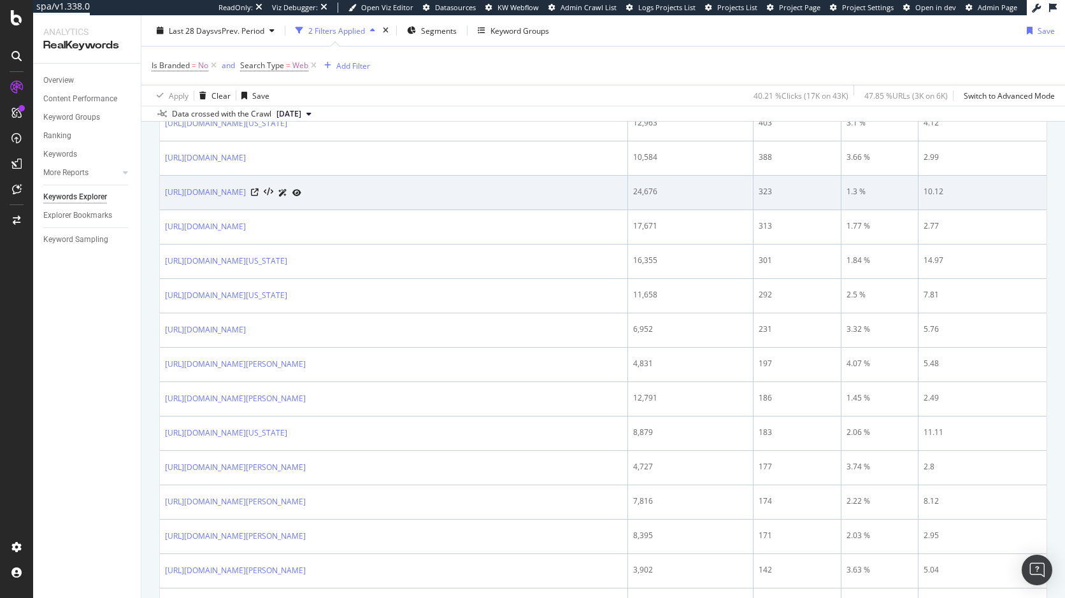
click at [661, 197] on div "24,676" at bounding box center [690, 191] width 114 height 11
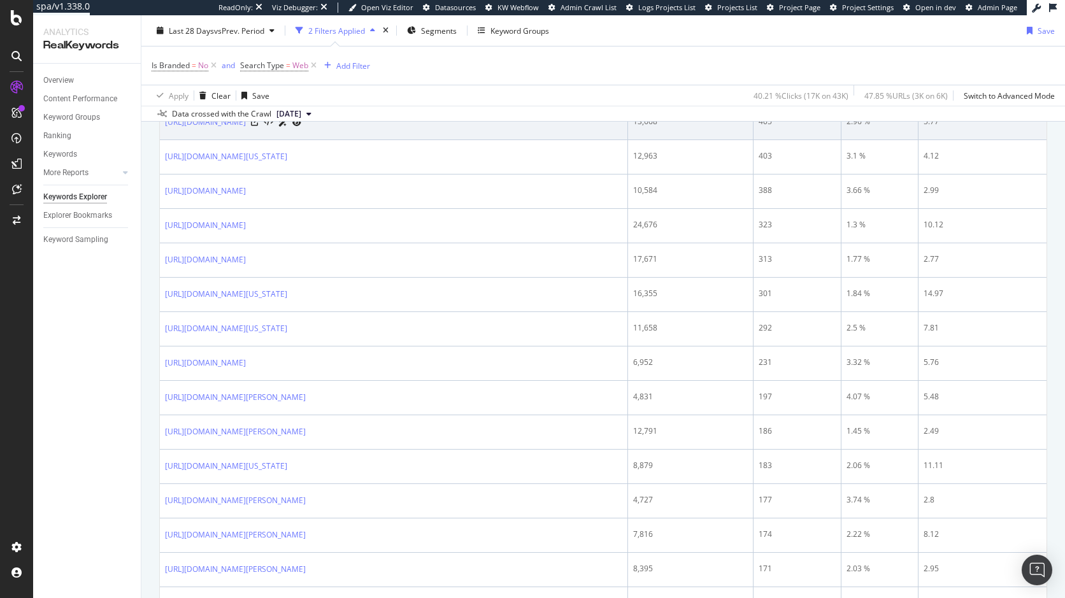
scroll to position [510, 0]
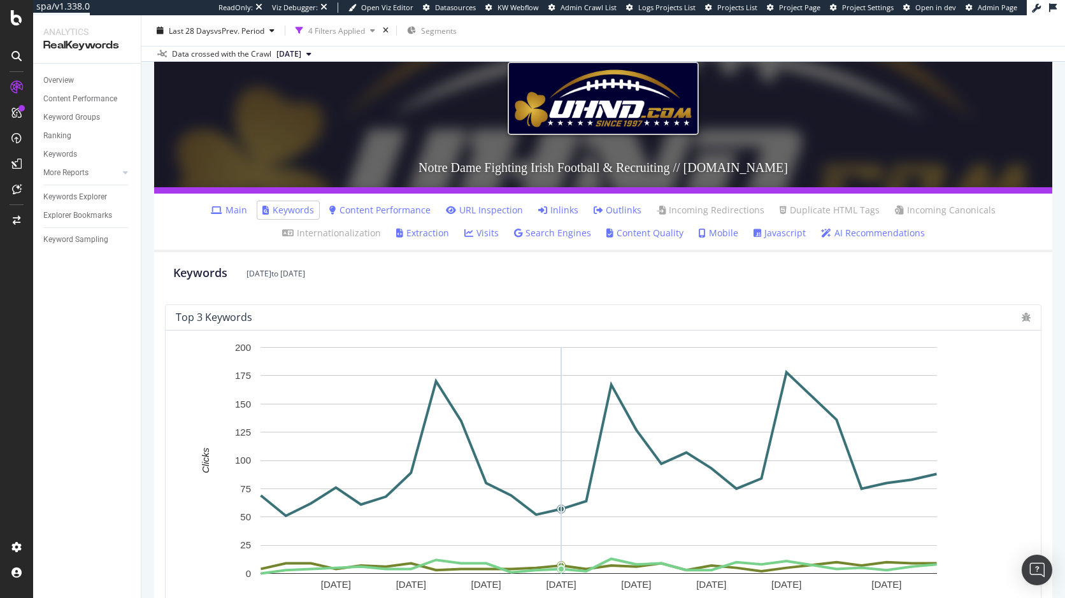
scroll to position [64, 0]
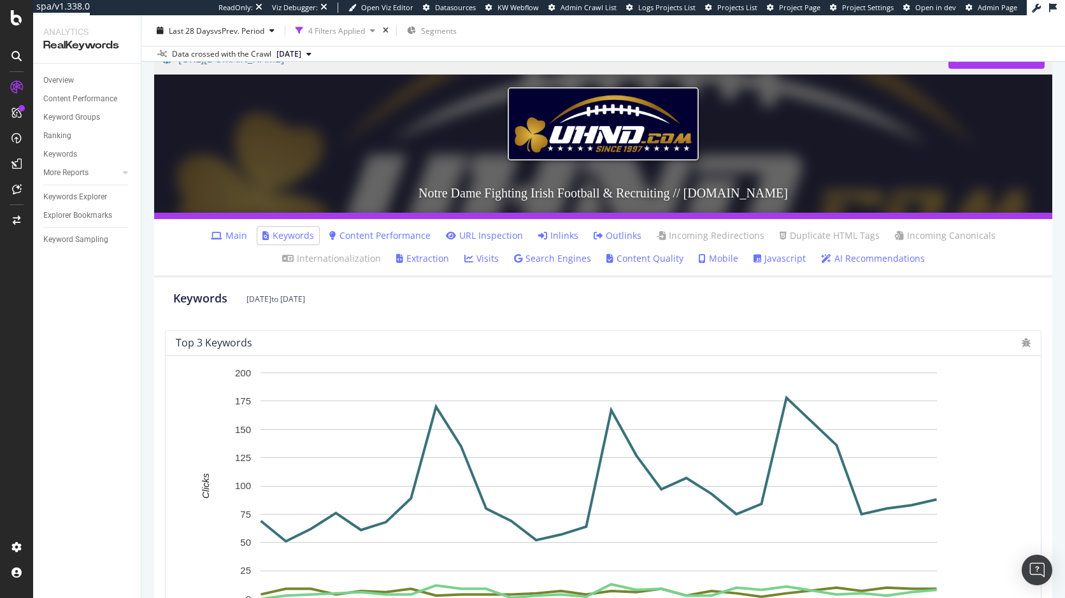
click at [548, 259] on link "Search Engines" at bounding box center [552, 258] width 77 height 13
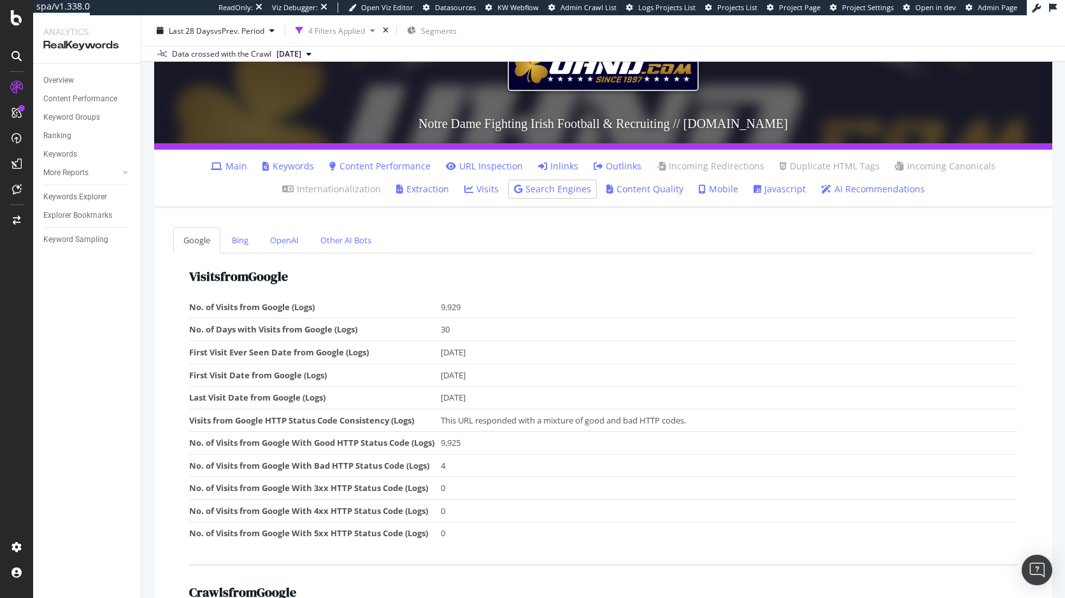
scroll to position [64, 0]
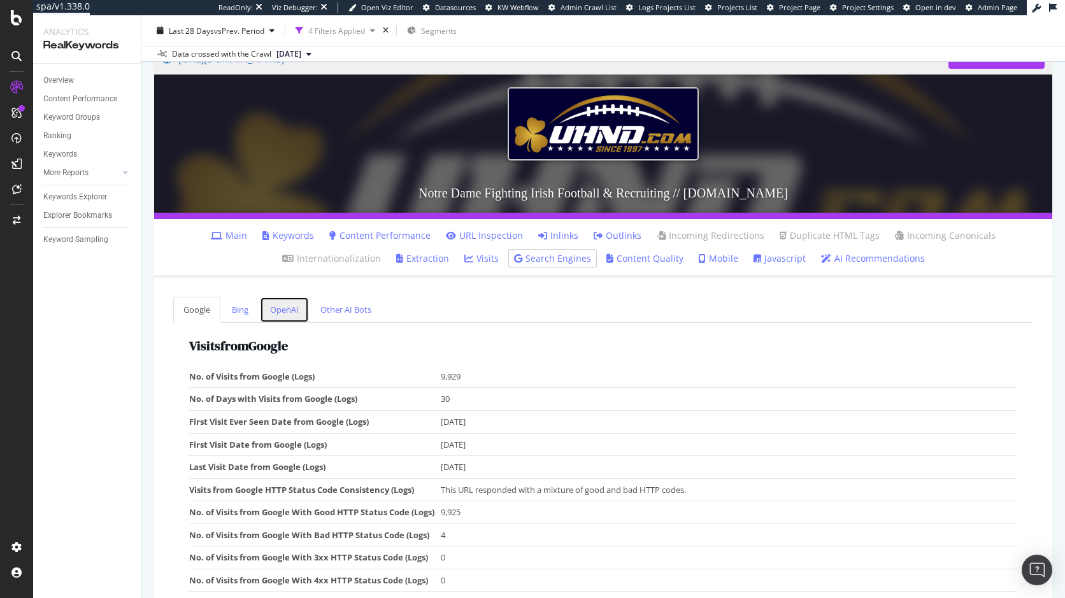
click at [277, 312] on link "OpenAI" at bounding box center [284, 310] width 49 height 26
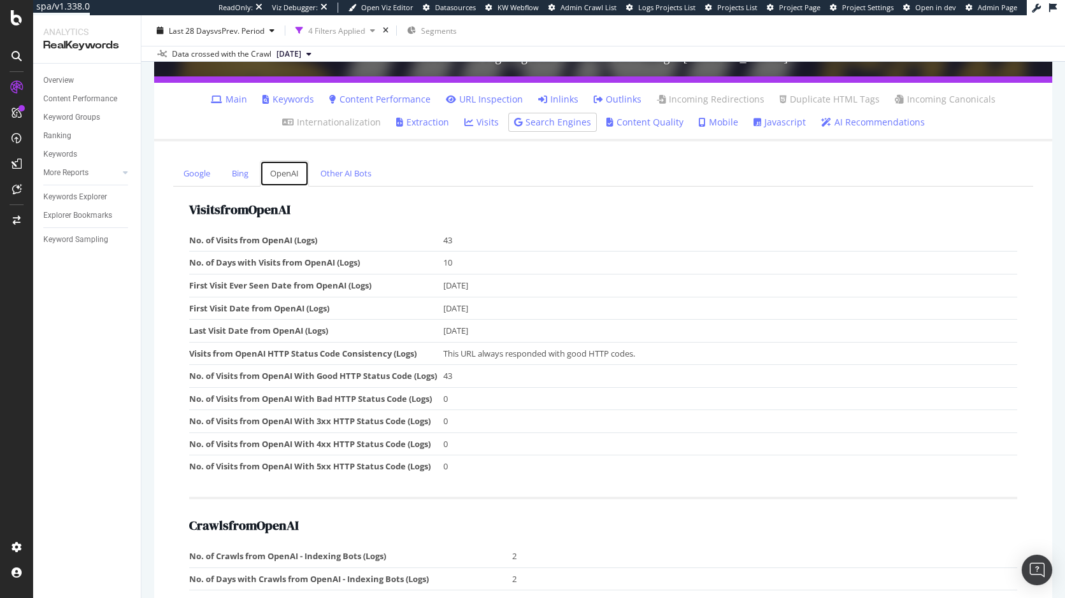
scroll to position [125, 0]
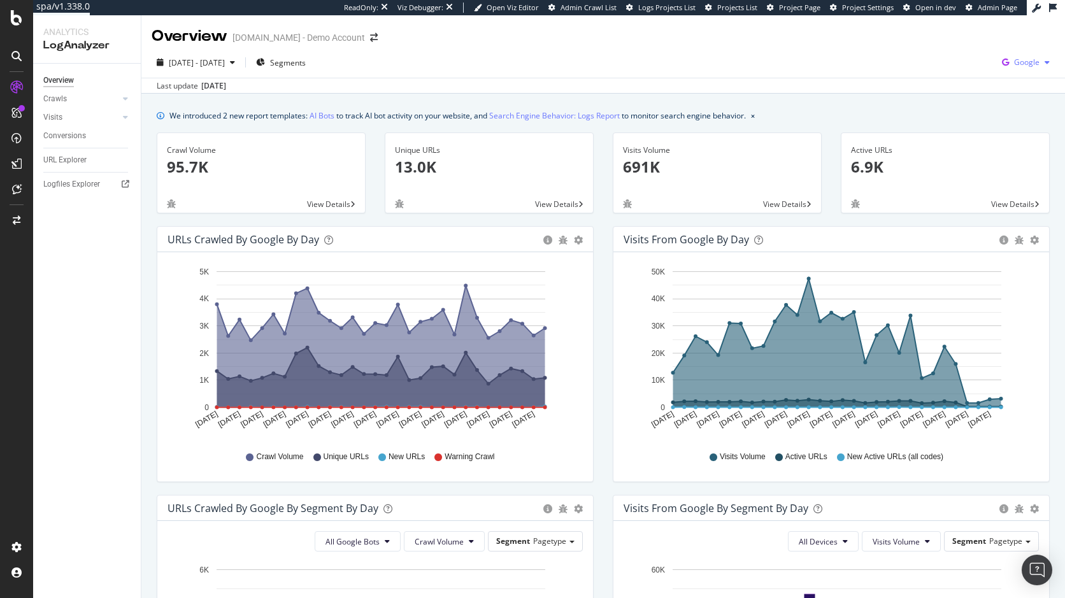
click at [1023, 63] on span "Google" at bounding box center [1026, 62] width 25 height 11
click at [945, 73] on span "OpenAI" at bounding box center [953, 74] width 47 height 11
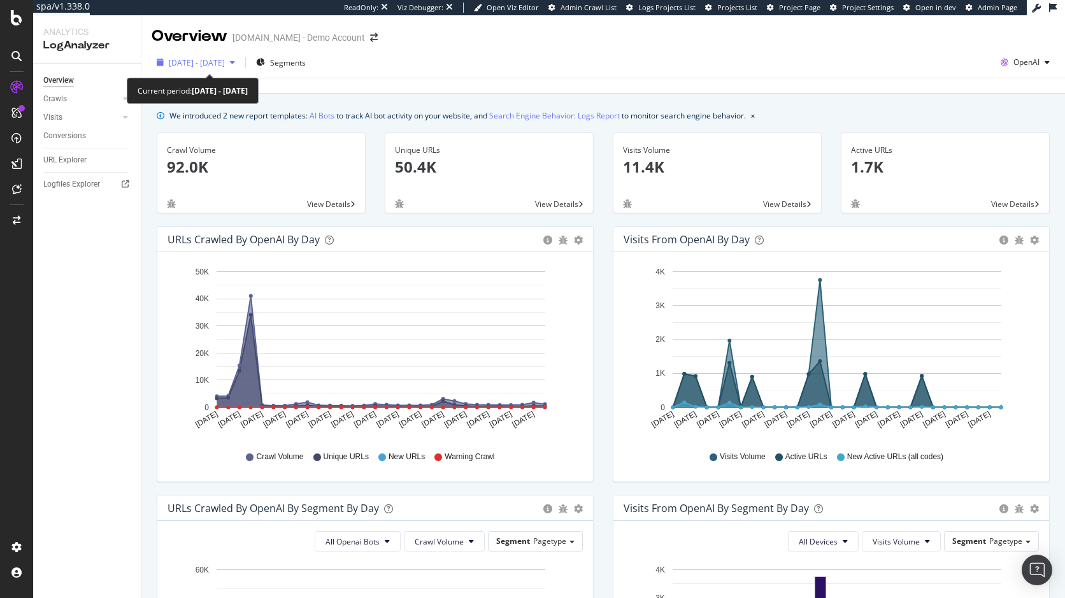
click at [208, 62] on span "2025 Sep. 6th - Oct. 5th" at bounding box center [197, 62] width 56 height 11
click at [473, 221] on div "Unique URLs 50.4K View Details" at bounding box center [489, 180] width 228 height 94
click at [322, 204] on span "View Details" at bounding box center [328, 204] width 43 height 11
click at [306, 62] on span "Segments" at bounding box center [288, 62] width 36 height 11
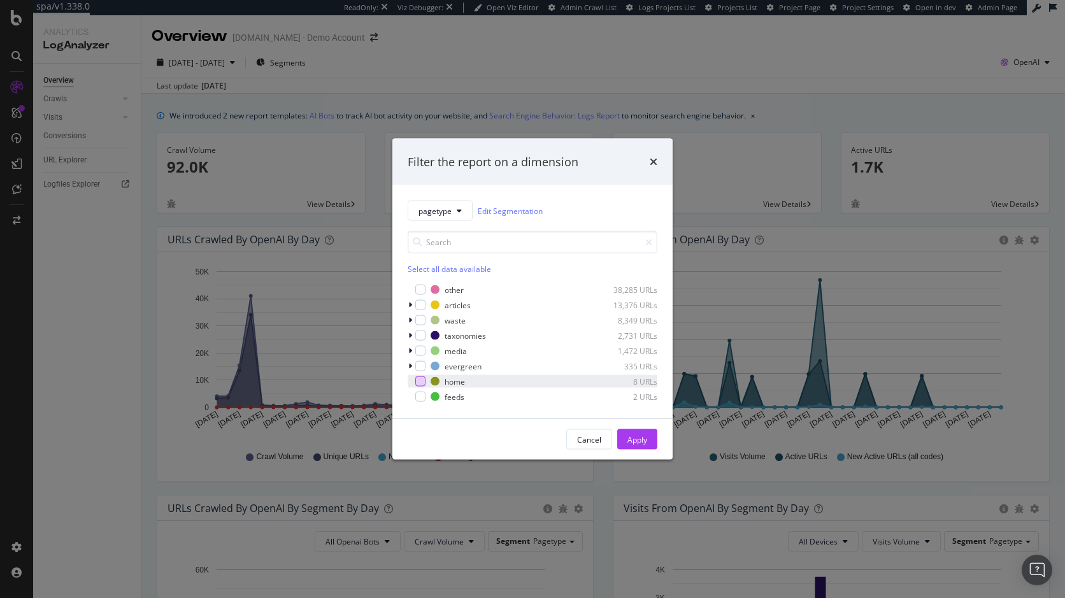
click at [416, 382] on div "modal" at bounding box center [420, 382] width 10 height 10
click at [631, 440] on div "Apply" at bounding box center [638, 439] width 20 height 11
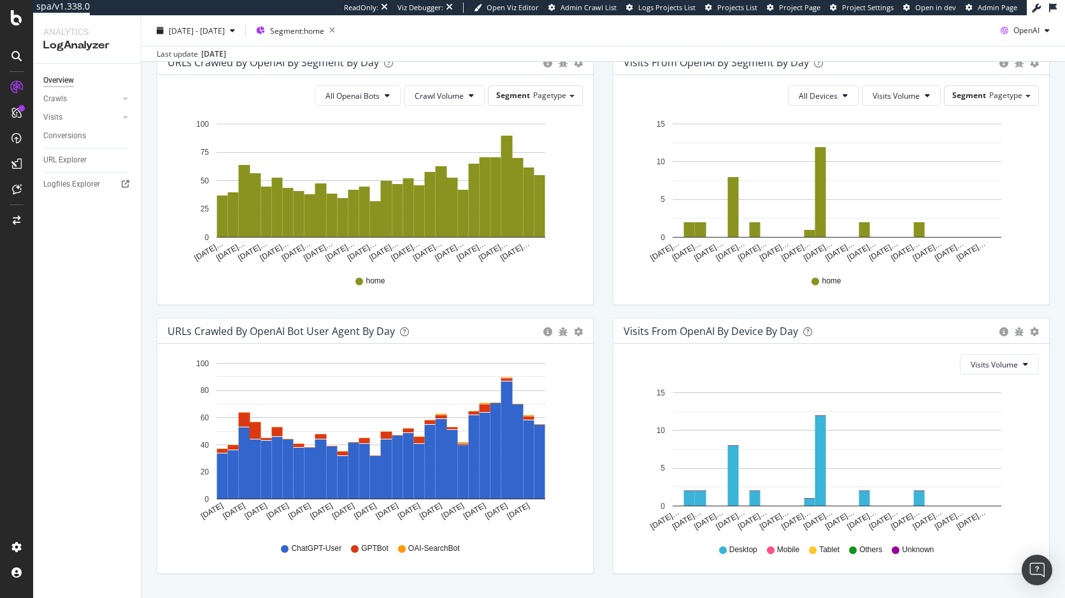
scroll to position [479, 0]
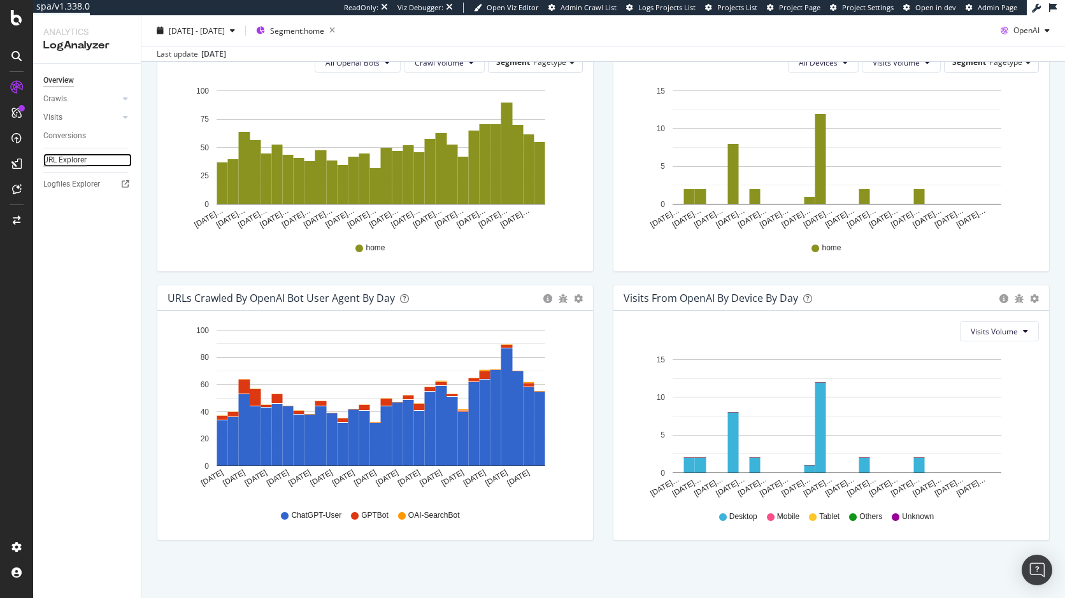
click at [71, 156] on div "URL Explorer" at bounding box center [64, 160] width 43 height 13
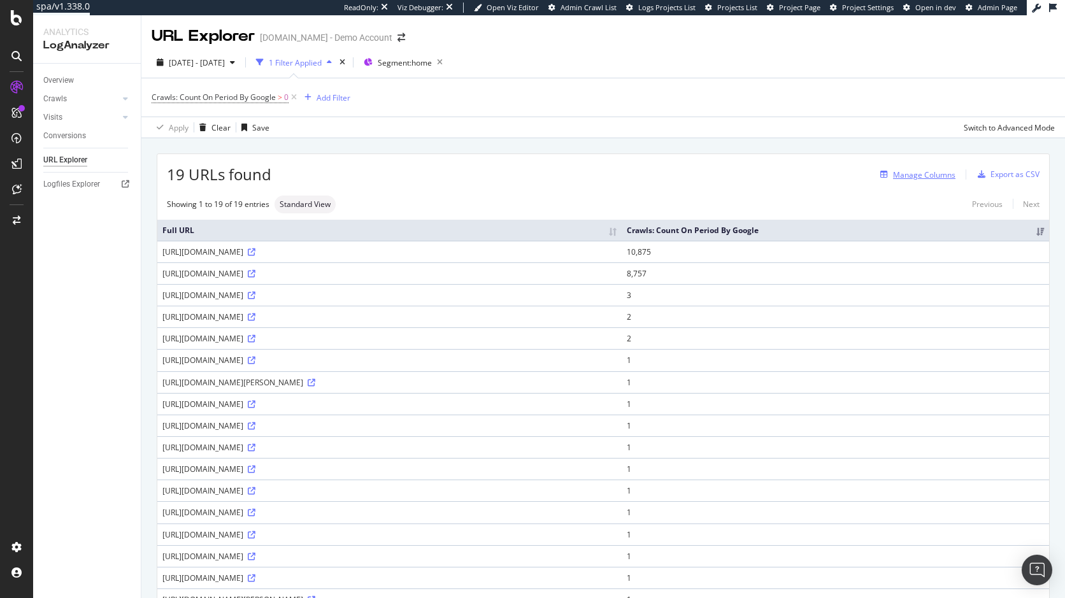
click at [895, 173] on div "Manage Columns" at bounding box center [924, 174] width 62 height 11
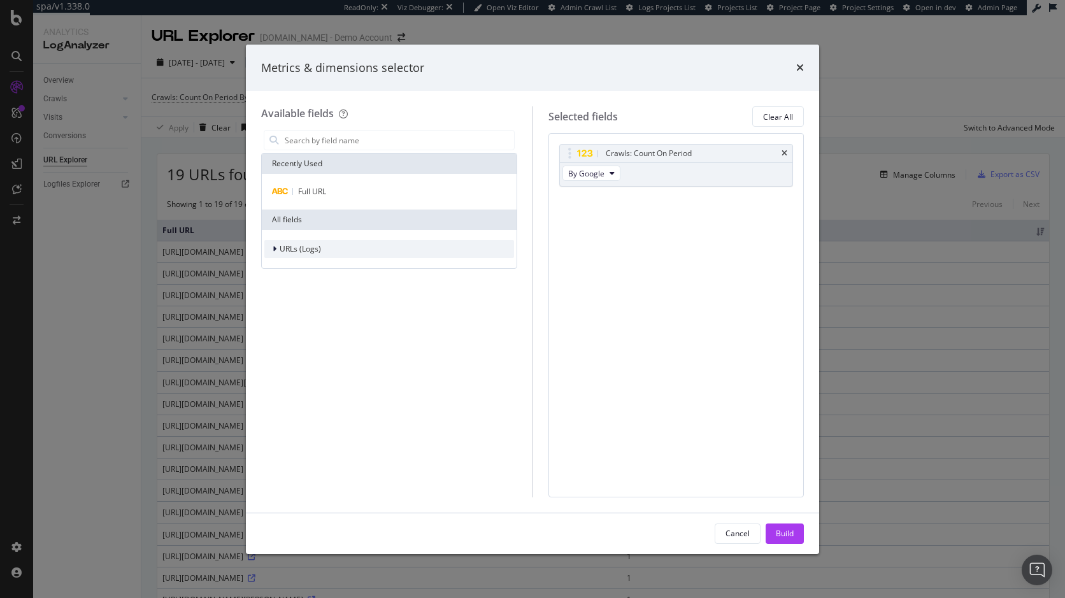
click at [275, 252] on icon "modal" at bounding box center [275, 249] width 4 height 8
click at [281, 266] on icon "modal" at bounding box center [282, 267] width 4 height 8
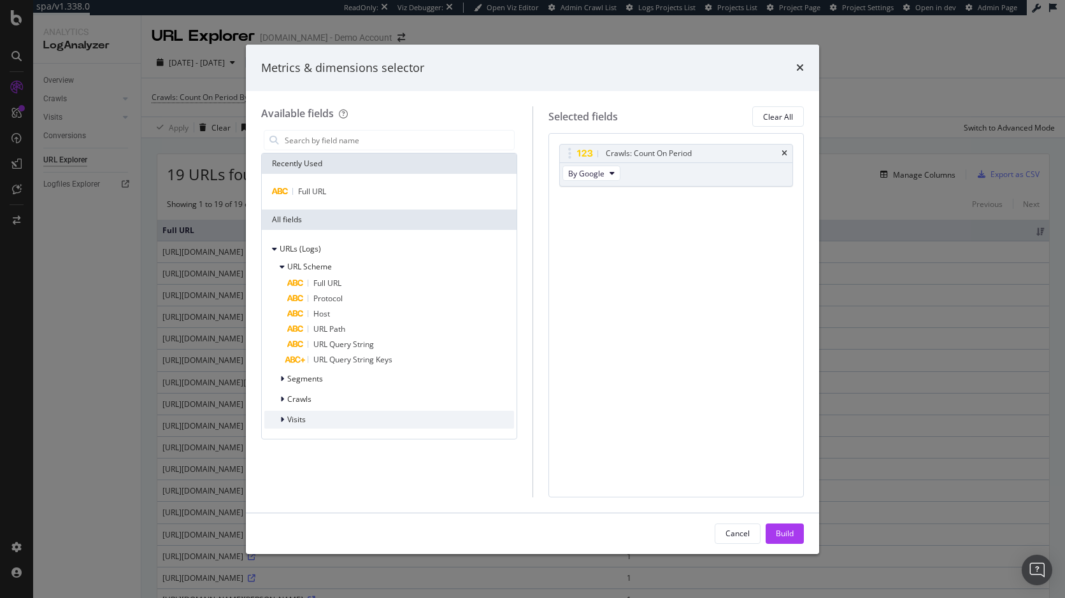
click at [279, 418] on div "Visits" at bounding box center [284, 419] width 41 height 13
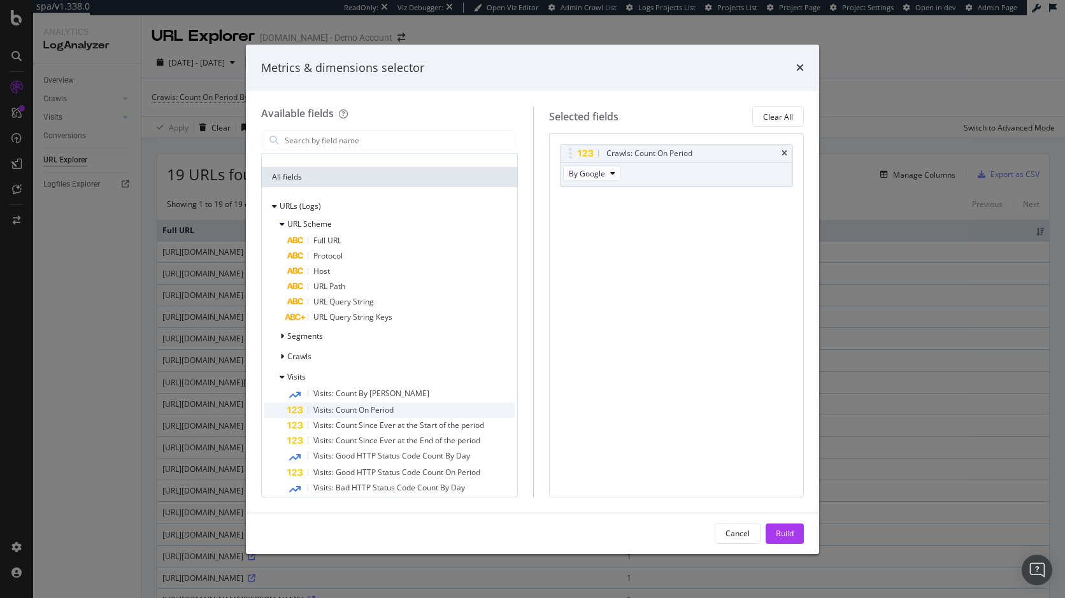
scroll to position [64, 0]
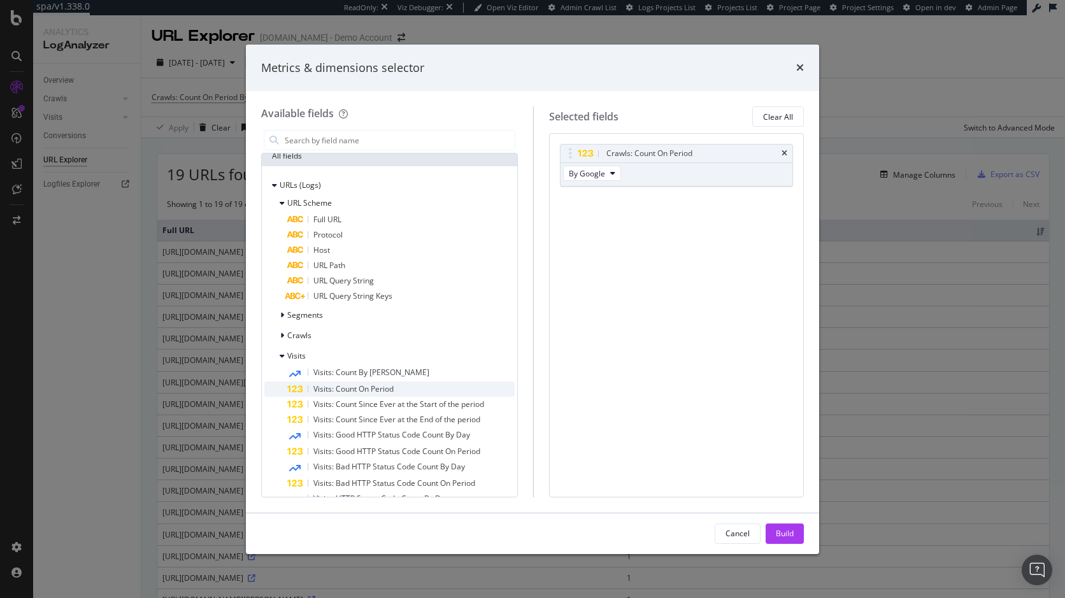
click at [313, 389] on span "Visits: Count On Period" at bounding box center [353, 389] width 80 height 11
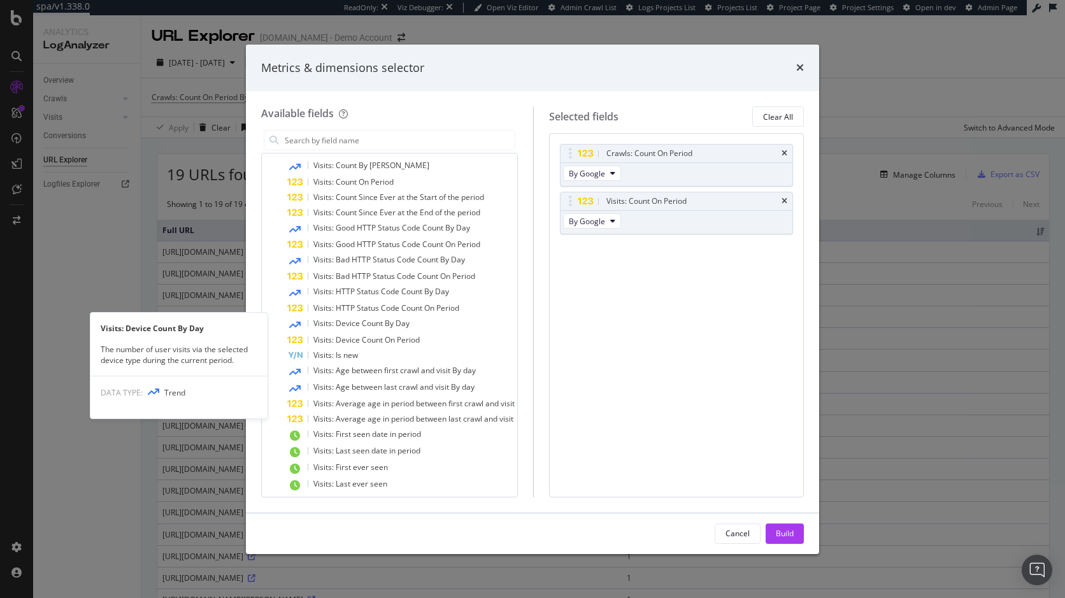
scroll to position [277, 0]
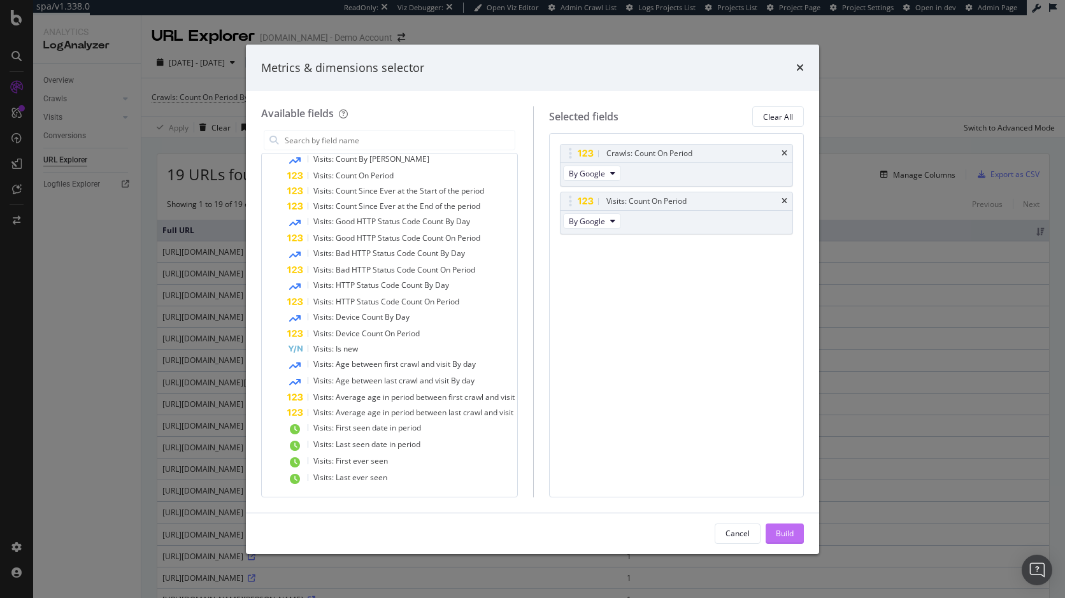
click at [780, 533] on div "Build" at bounding box center [785, 533] width 18 height 11
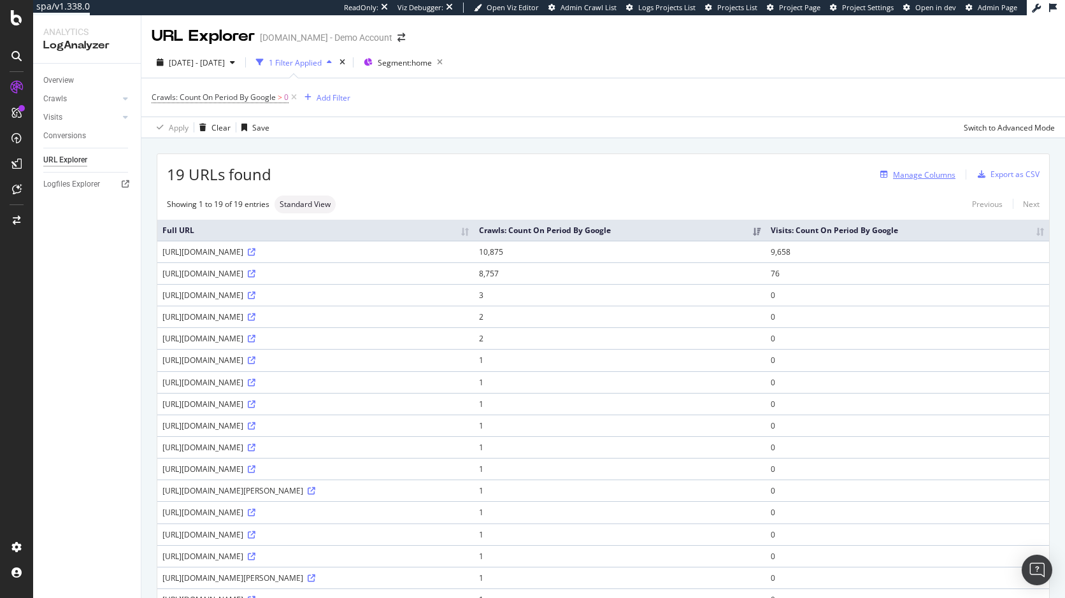
click at [910, 174] on div "Manage Columns" at bounding box center [924, 174] width 62 height 11
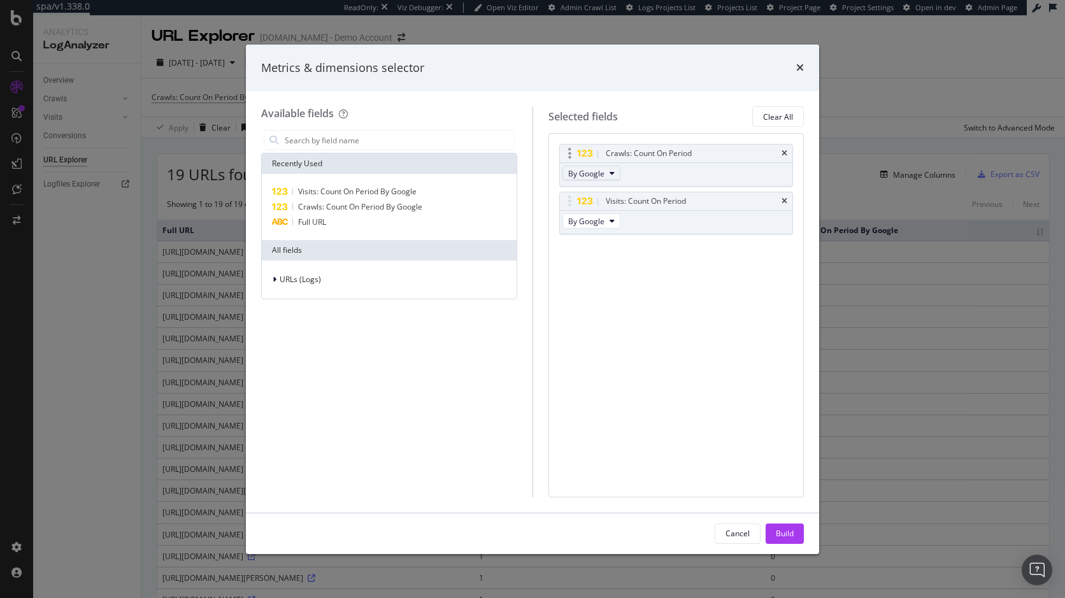
click at [613, 171] on icon "modal" at bounding box center [612, 173] width 5 height 8
click at [612, 173] on icon "modal" at bounding box center [612, 173] width 5 height 8
click at [805, 64] on div "Metrics & dimensions selector" at bounding box center [532, 68] width 573 height 47
click at [798, 64] on icon "times" at bounding box center [800, 67] width 8 height 10
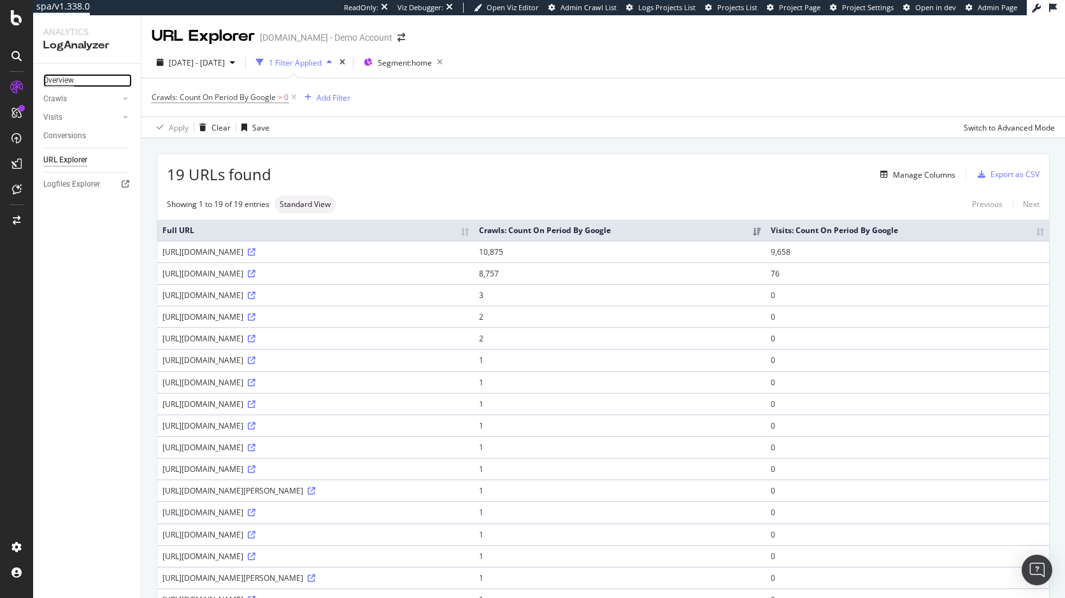
click at [63, 82] on div "Overview" at bounding box center [58, 80] width 31 height 13
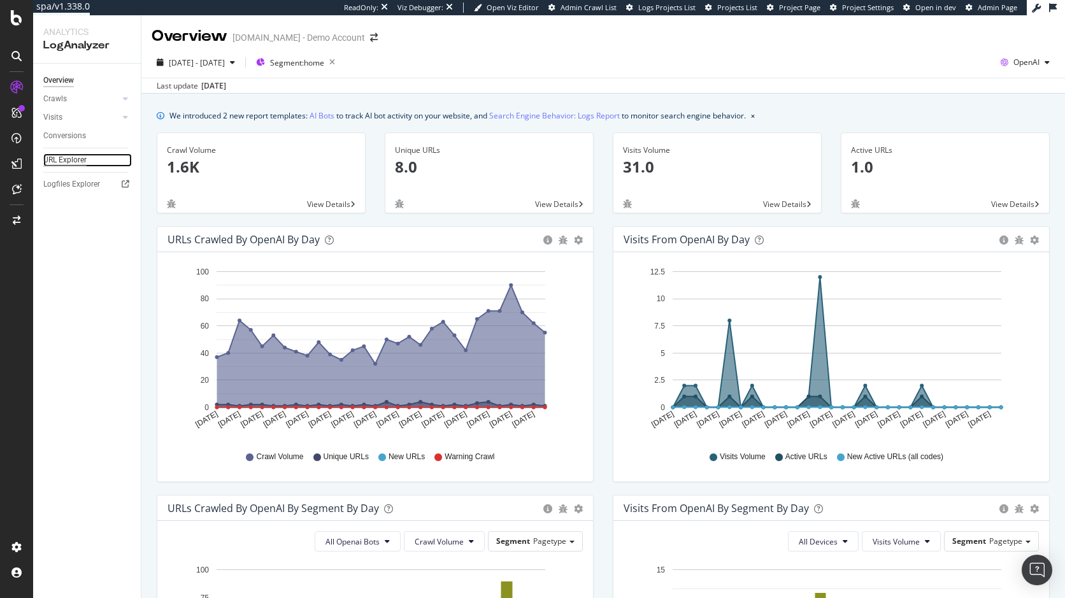
click at [54, 159] on div "URL Explorer" at bounding box center [64, 160] width 43 height 13
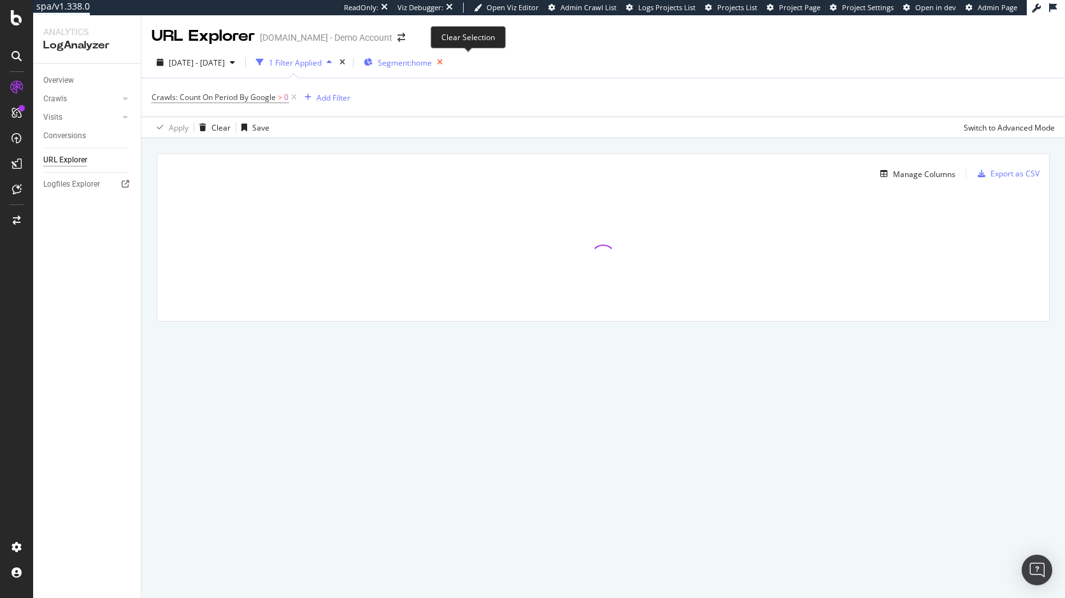
click at [448, 59] on icon "button" at bounding box center [440, 63] width 16 height 18
click at [295, 93] on icon at bounding box center [294, 97] width 11 height 13
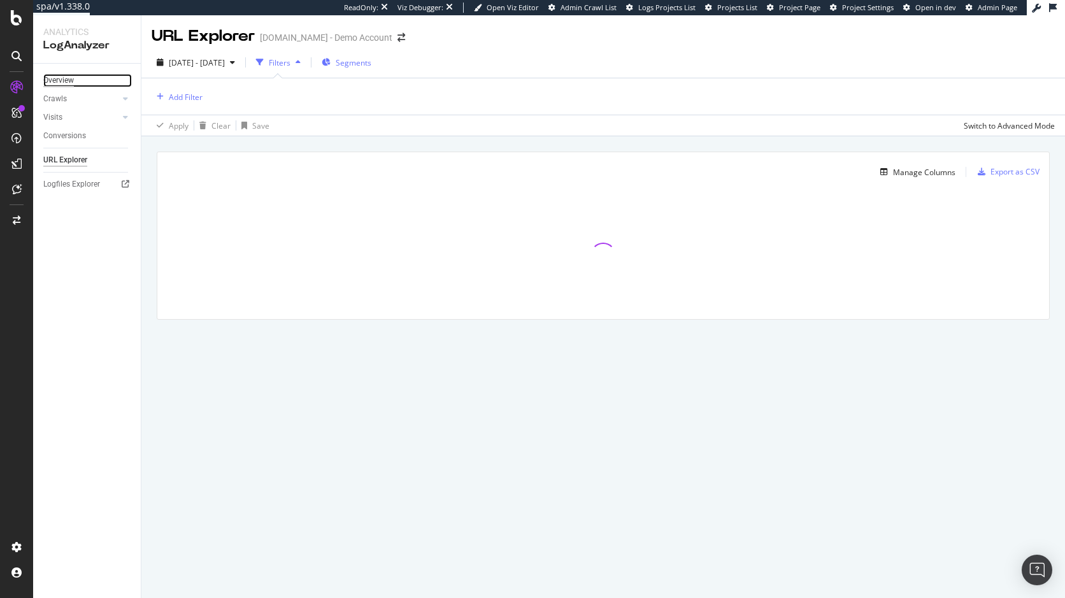
click at [72, 82] on div "Overview" at bounding box center [58, 80] width 31 height 13
